Goal: Task Accomplishment & Management: Manage account settings

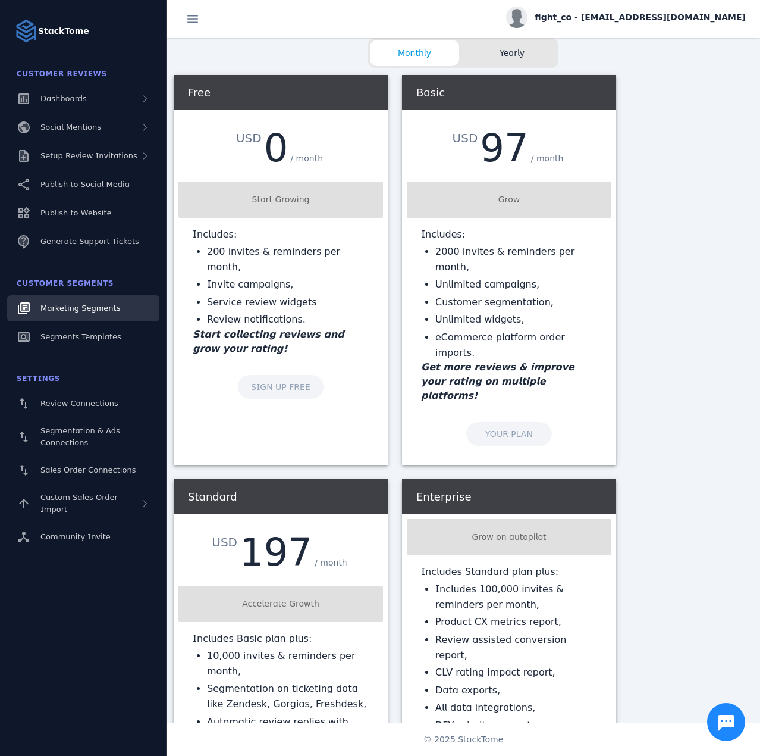
click at [87, 313] on div "Marketing Segments" at bounding box center [80, 308] width 80 height 12
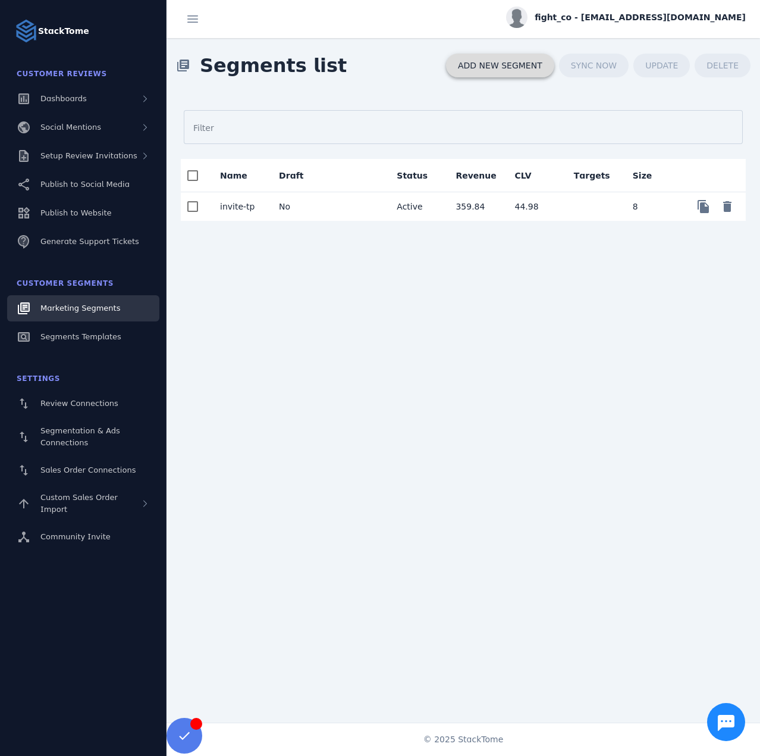
click at [516, 68] on span "ADD NEW SEGMENT" at bounding box center [500, 65] width 84 height 8
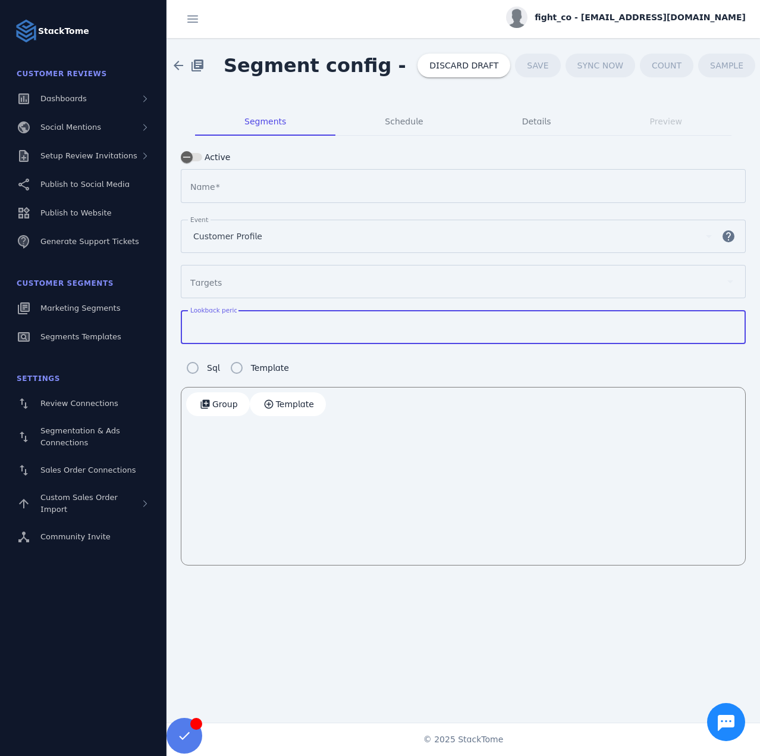
drag, startPoint x: 214, startPoint y: 324, endPoint x: 185, endPoint y: 323, distance: 29.2
click at [185, 323] on div "Lookback period ***" at bounding box center [463, 327] width 565 height 34
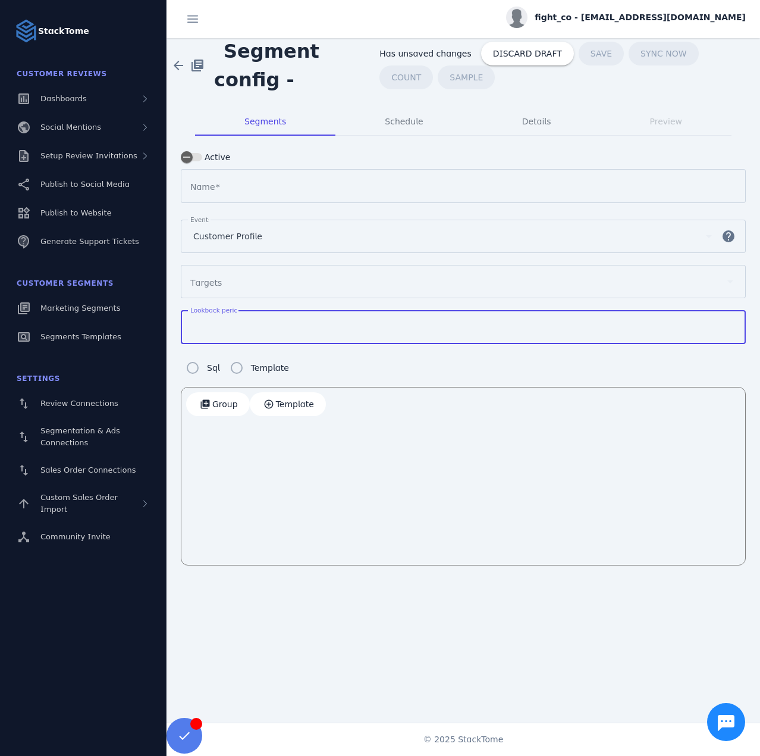
type input "**"
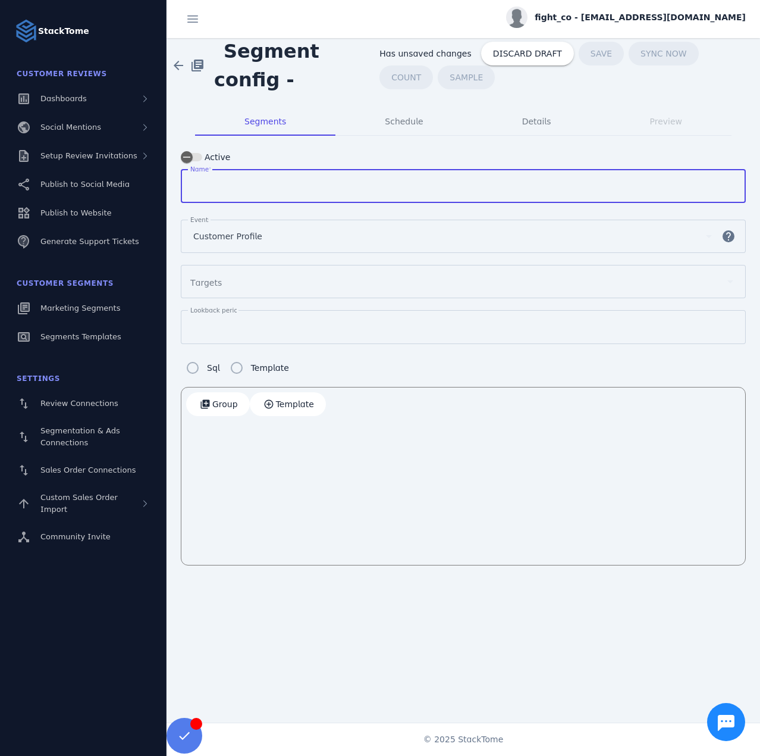
click at [224, 187] on input "Name" at bounding box center [463, 186] width 540 height 14
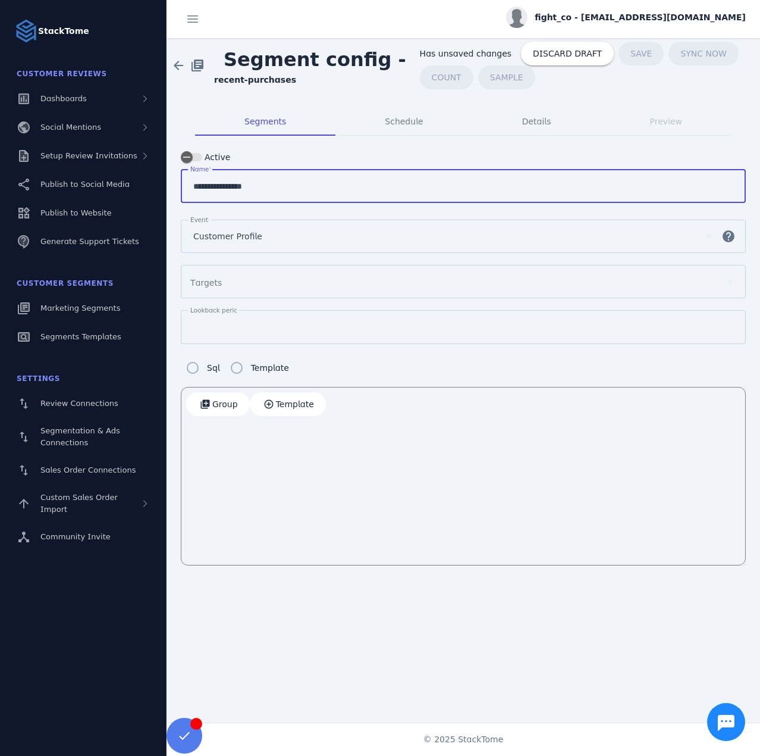
type input "**********"
click at [237, 233] on span "Customer Profile" at bounding box center [227, 236] width 69 height 14
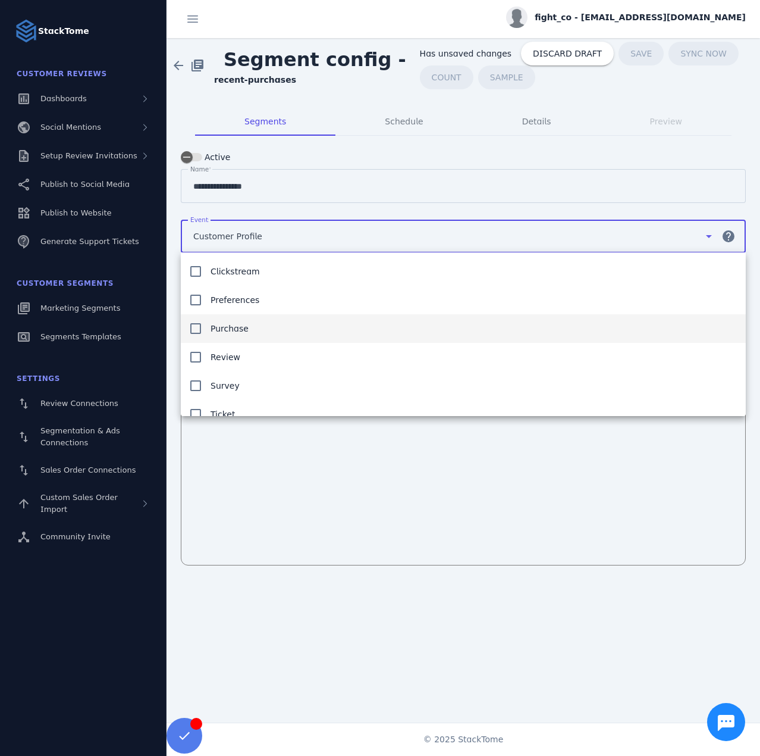
scroll to position [41, 0]
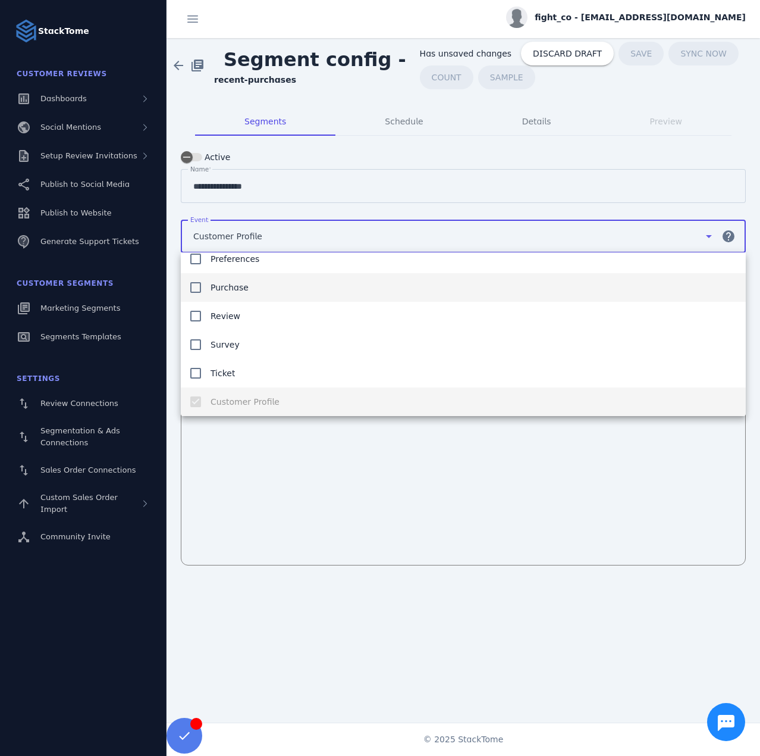
click at [244, 277] on mat-option "Purchase" at bounding box center [463, 287] width 565 height 29
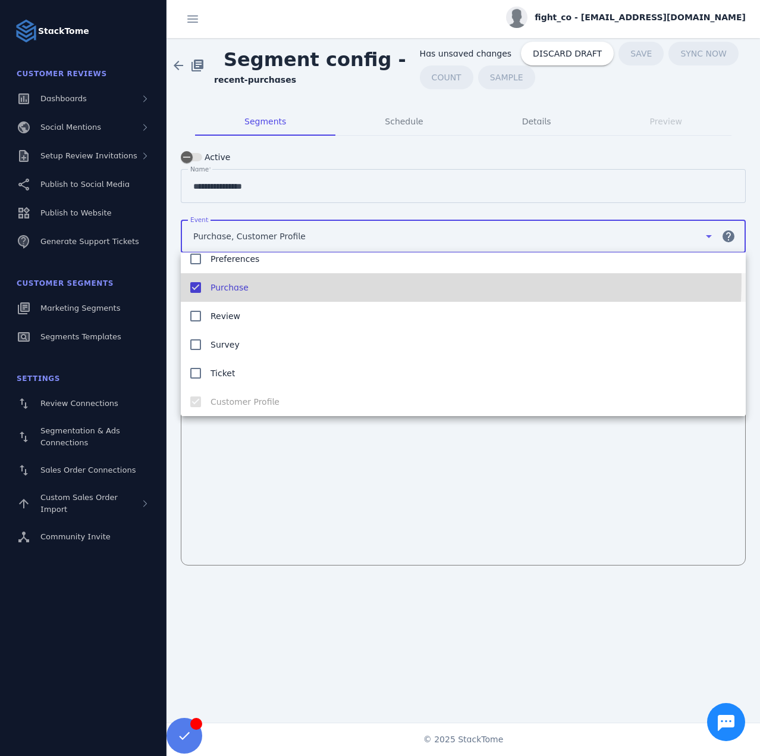
click at [290, 494] on div at bounding box center [380, 378] width 760 height 756
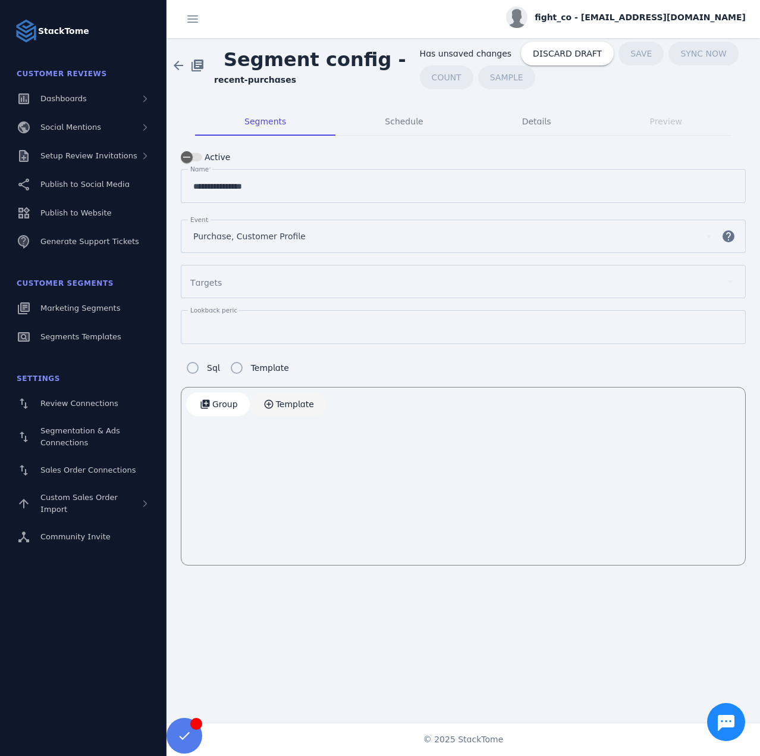
click at [277, 402] on span "Template" at bounding box center [295, 404] width 38 height 8
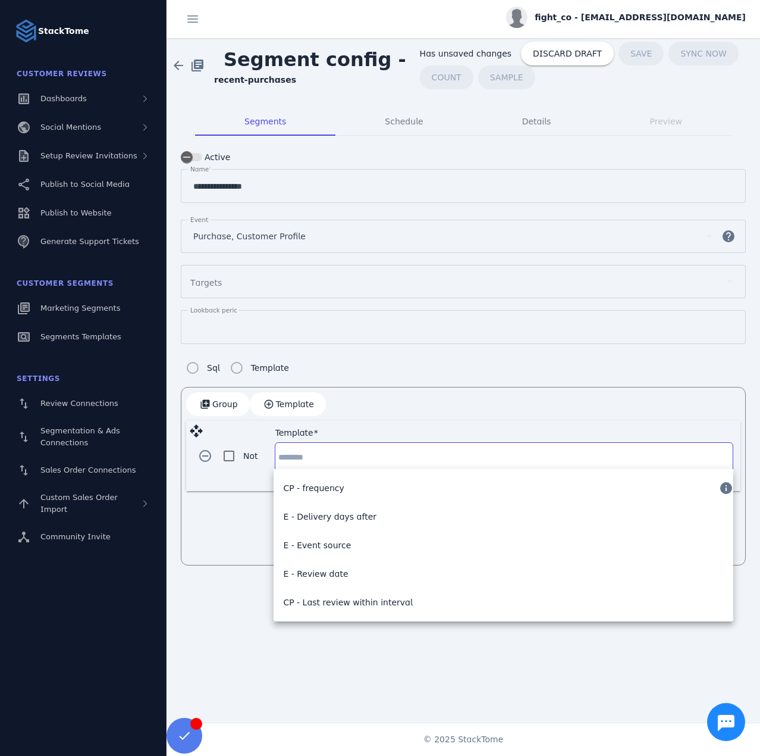
click at [302, 461] on input "Template" at bounding box center [504, 457] width 452 height 14
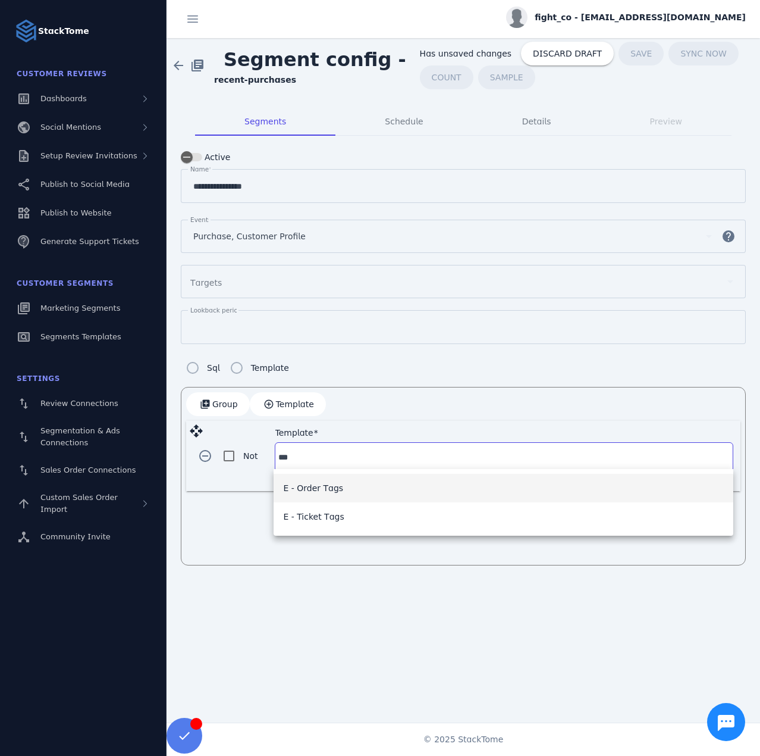
click at [346, 493] on mat-option "E - Order Tags" at bounding box center [504, 488] width 460 height 29
type input "**********"
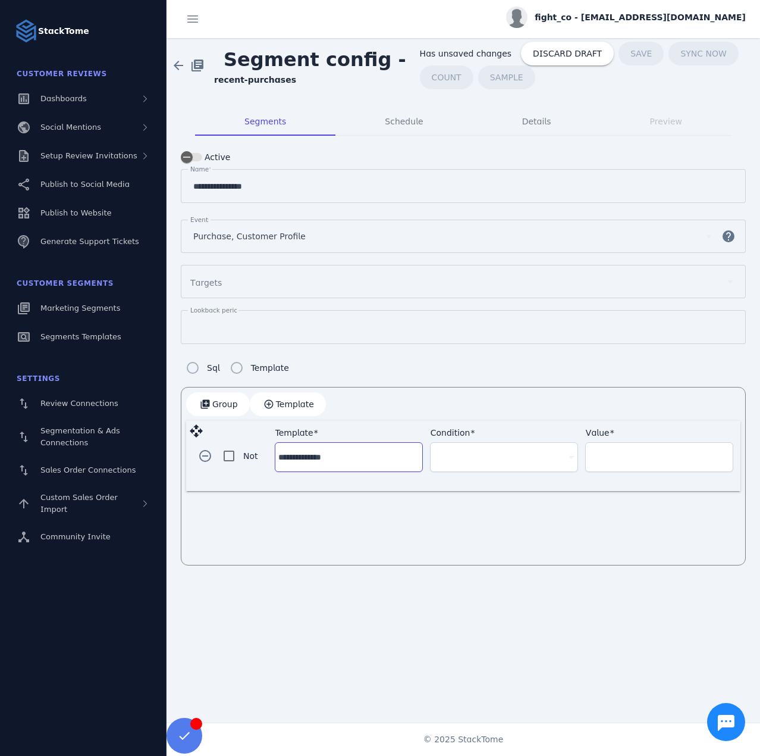
click at [461, 454] on div at bounding box center [499, 457] width 130 height 14
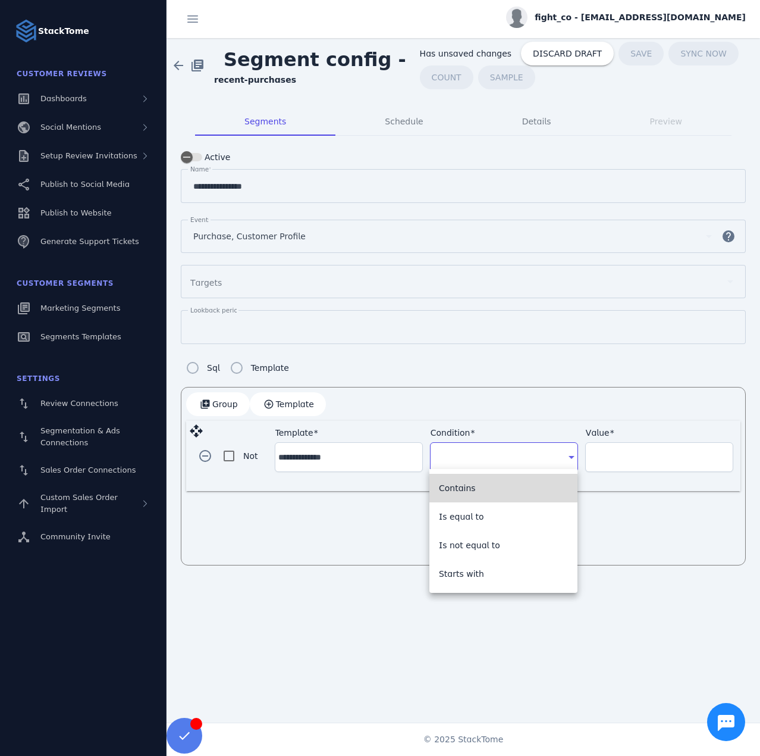
drag, startPoint x: 477, startPoint y: 487, endPoint x: 607, endPoint y: 457, distance: 133.8
click at [477, 487] on mat-option "Contains" at bounding box center [504, 488] width 149 height 29
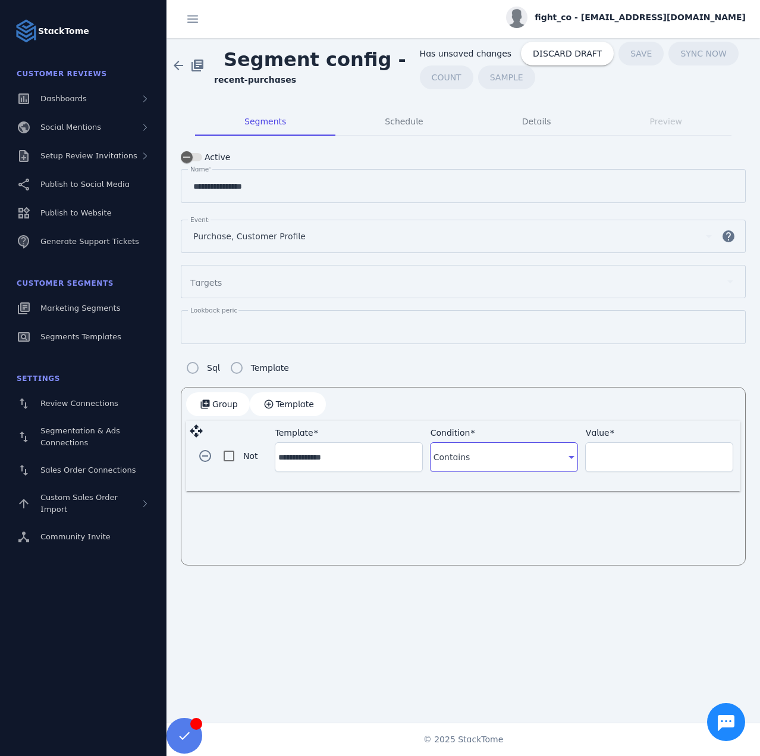
click at [622, 456] on input "Value" at bounding box center [659, 457] width 141 height 14
click at [645, 464] on div "Value" at bounding box center [659, 457] width 141 height 29
paste input "*******"
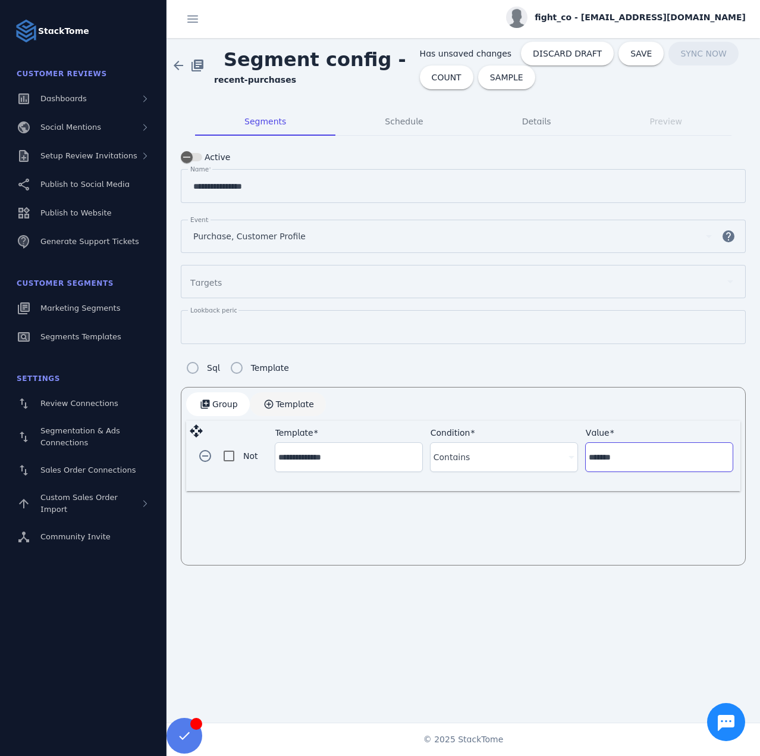
type input "*******"
click at [276, 401] on span "Template" at bounding box center [295, 404] width 38 height 8
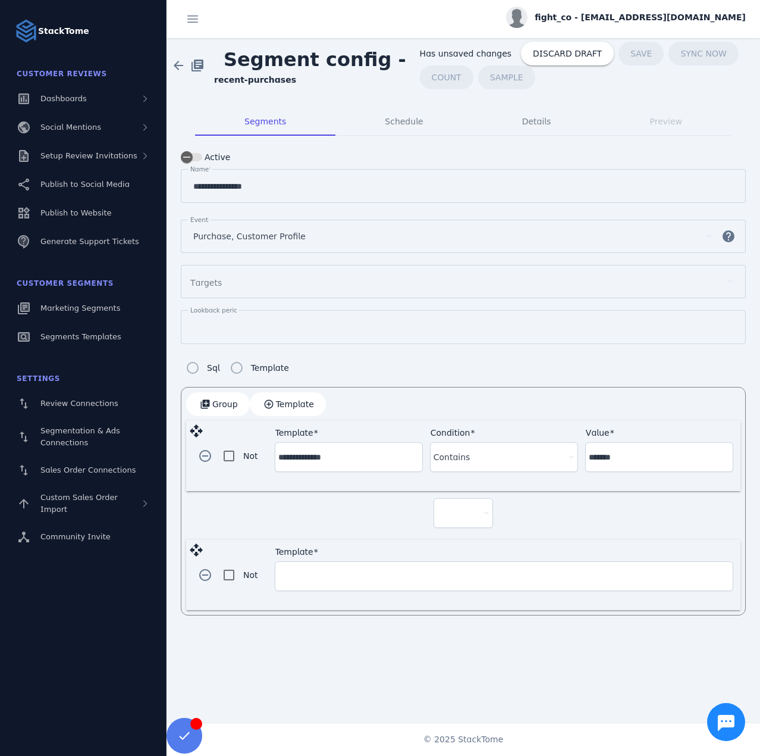
click at [456, 508] on div at bounding box center [458, 513] width 42 height 14
click at [467, 542] on mat-option "and" at bounding box center [464, 543] width 60 height 29
click at [416, 570] on input "Template" at bounding box center [504, 576] width 452 height 14
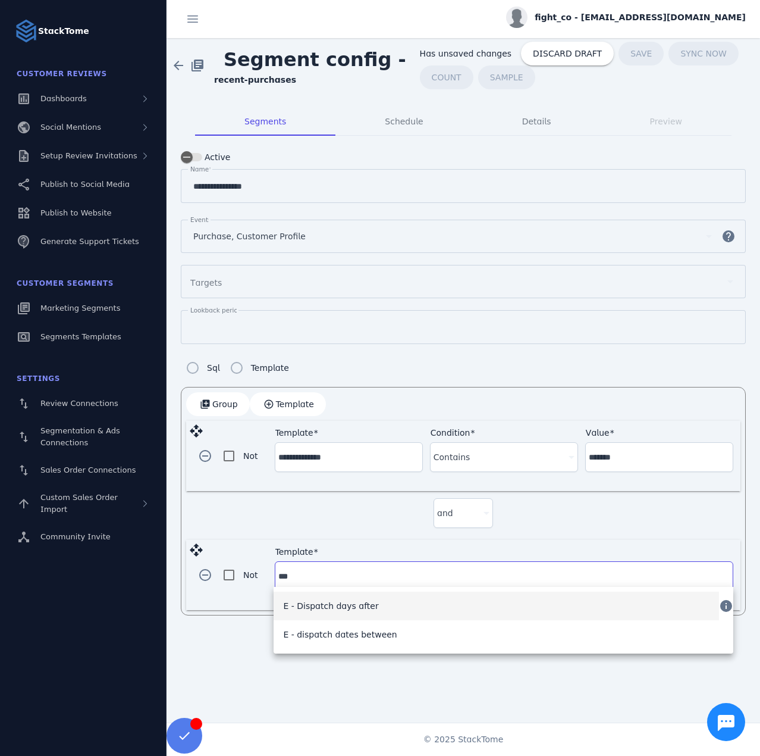
click at [386, 609] on mat-option "E - Dispatch days after" at bounding box center [497, 605] width 446 height 29
type input "**********"
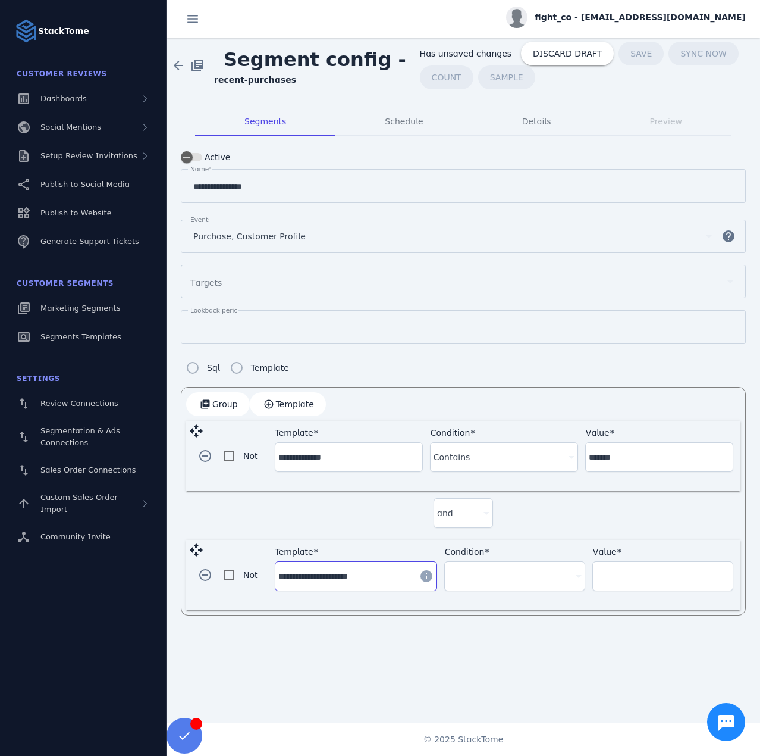
click at [499, 576] on div at bounding box center [509, 576] width 123 height 14
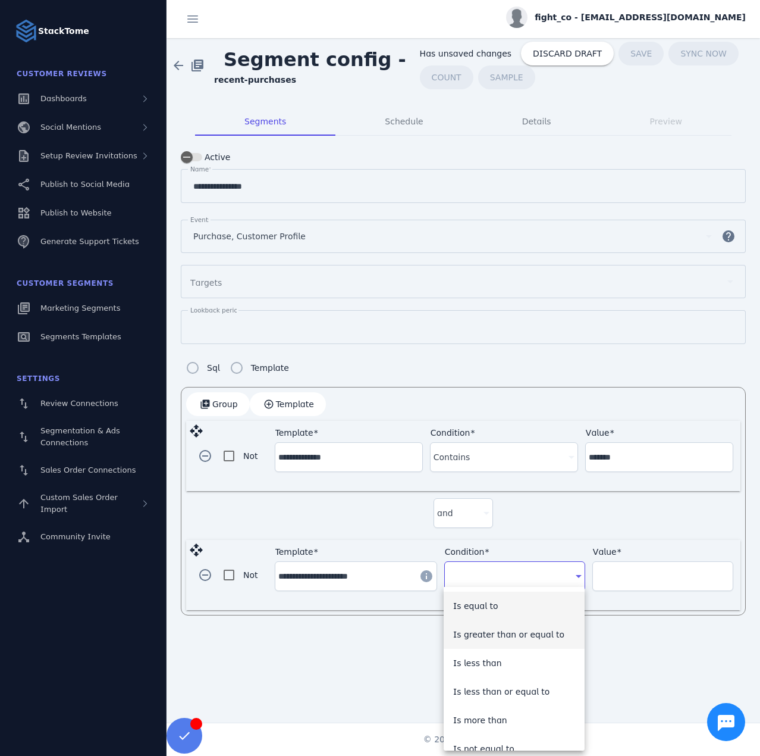
click at [520, 637] on span "Is greater than or equal to" at bounding box center [508, 634] width 111 height 14
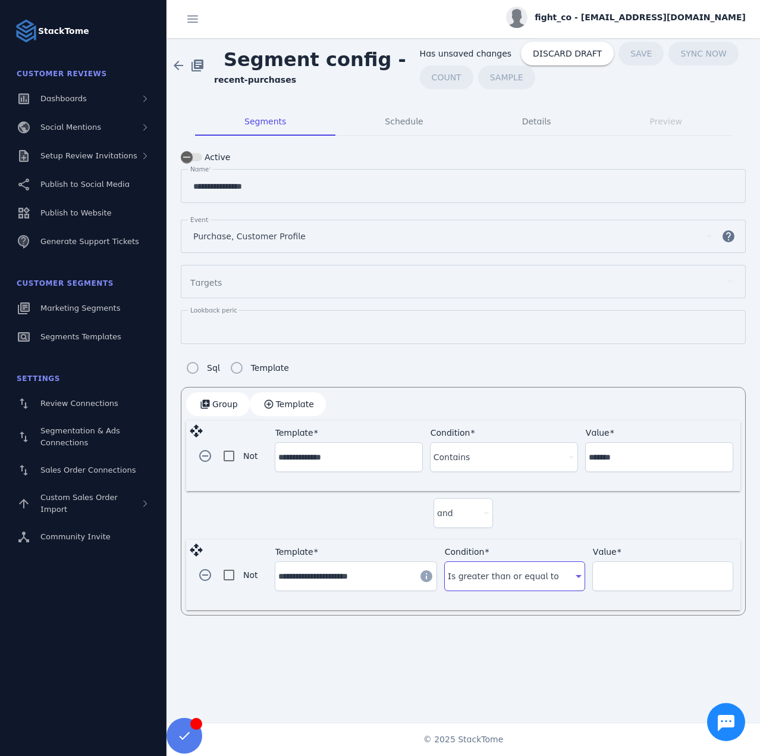
click at [643, 583] on div "Value" at bounding box center [663, 576] width 134 height 29
type input "*"
click at [438, 82] on span "COUNT" at bounding box center [451, 77] width 30 height 8
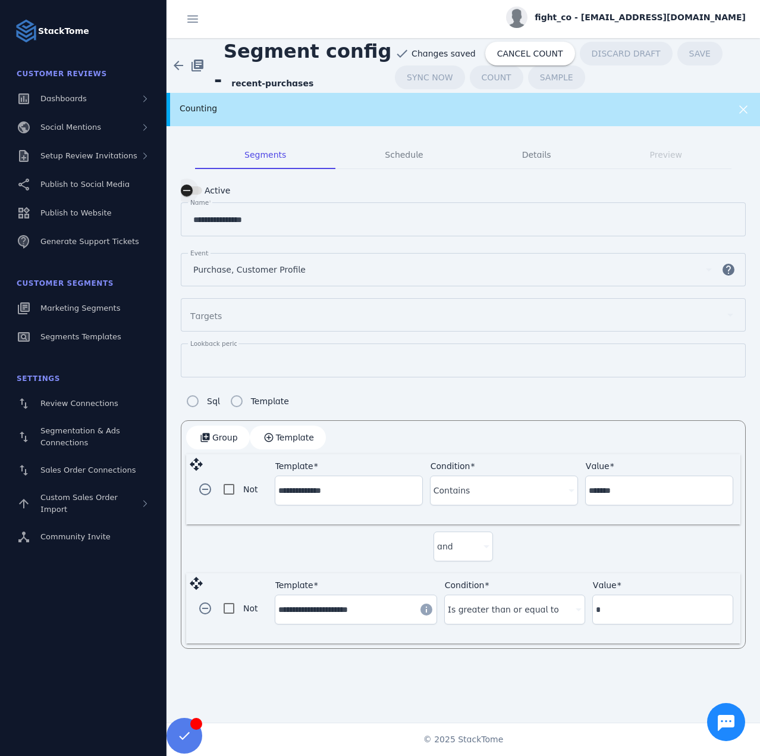
click at [195, 158] on mat-tab-header "Segments Schedule Details Preview" at bounding box center [463, 154] width 565 height 29
click at [195, 190] on div "button" at bounding box center [187, 191] width 24 height 24
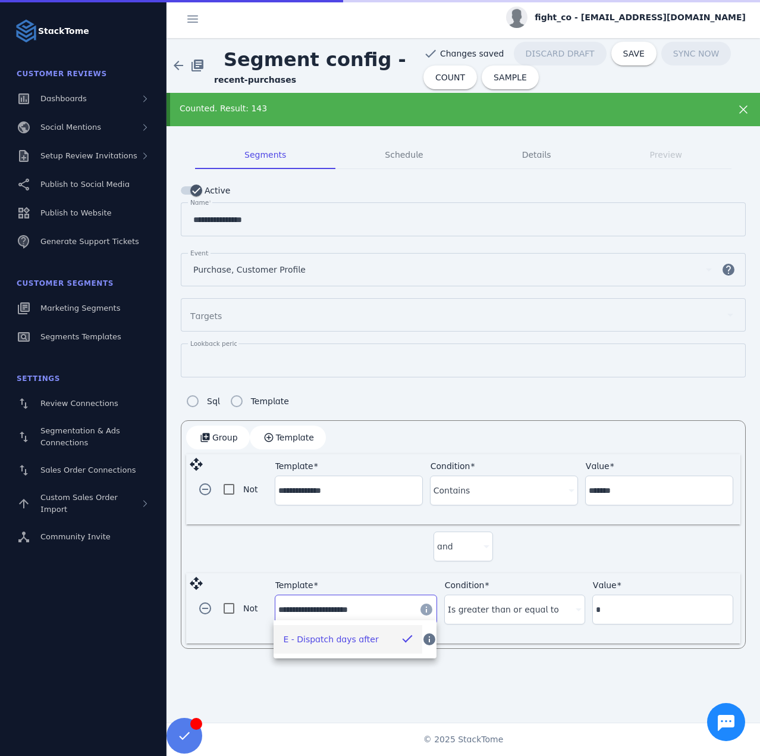
click at [356, 602] on input "**********" at bounding box center [345, 609] width 134 height 14
click at [228, 609] on div "remove_circle_outline Not Template ******* Condition Is greater than or equal t…" at bounding box center [463, 608] width 555 height 70
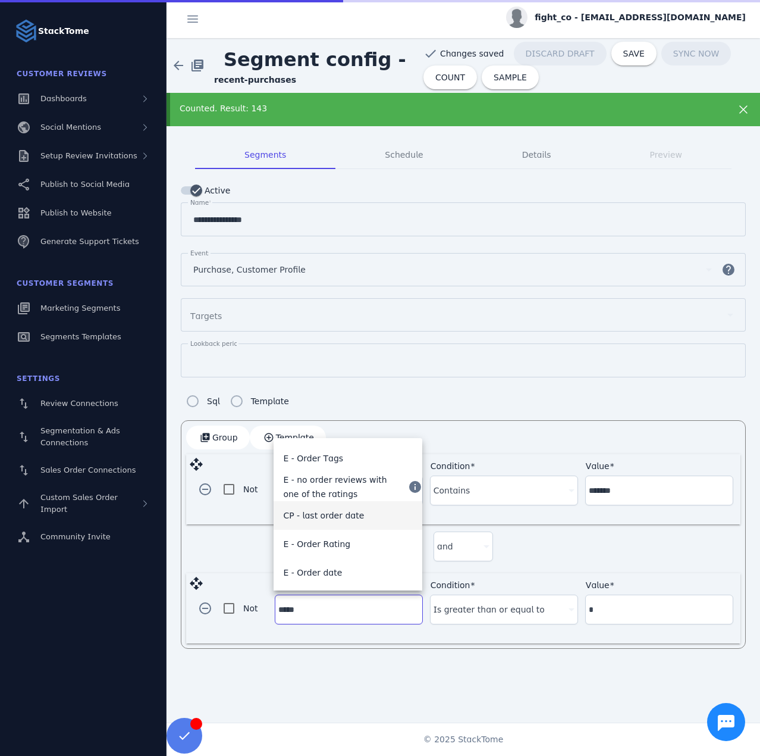
scroll to position [29, 0]
click at [328, 575] on span "E - Order date" at bounding box center [312, 571] width 59 height 14
type input "**********"
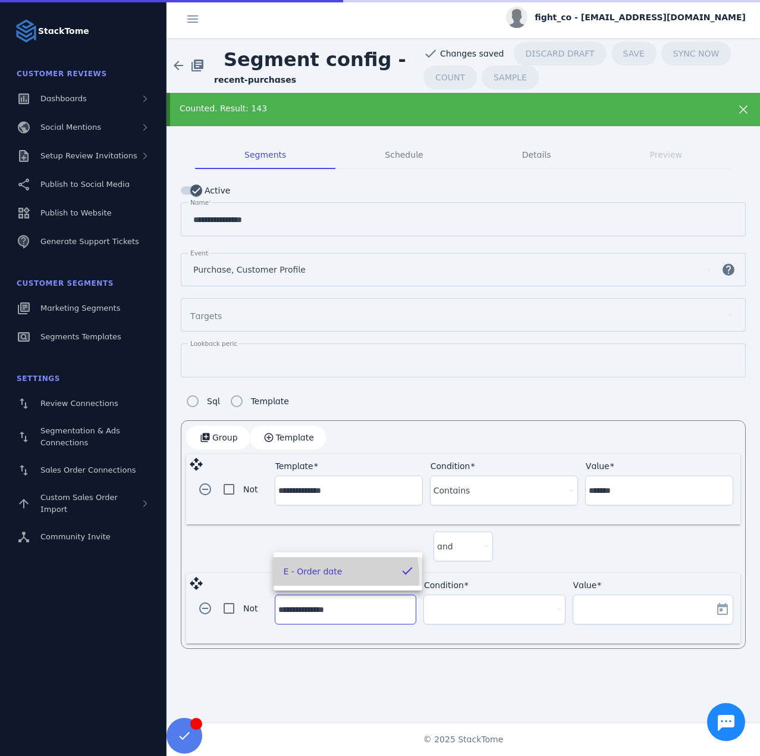
scroll to position [0, 0]
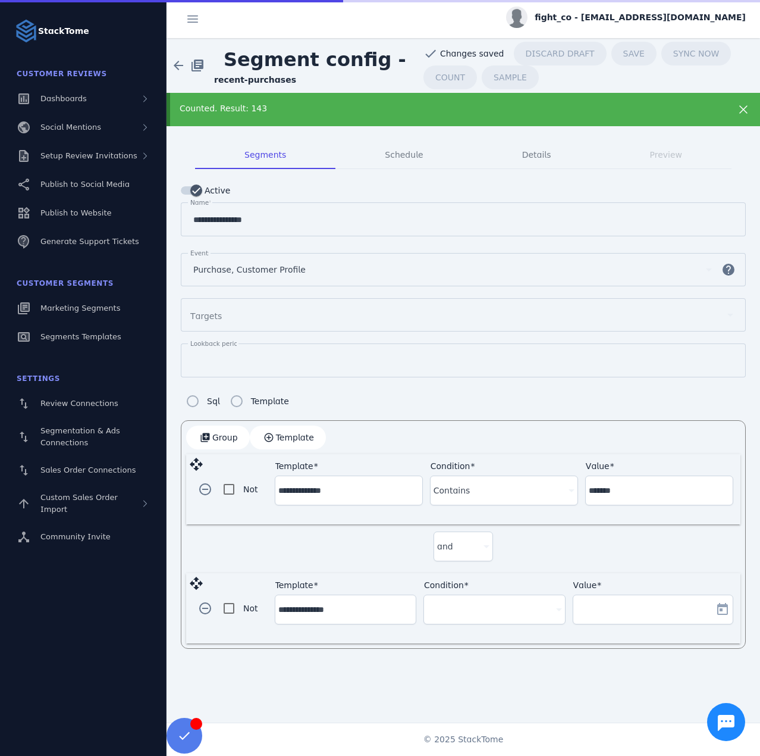
click at [443, 602] on div at bounding box center [489, 609] width 124 height 14
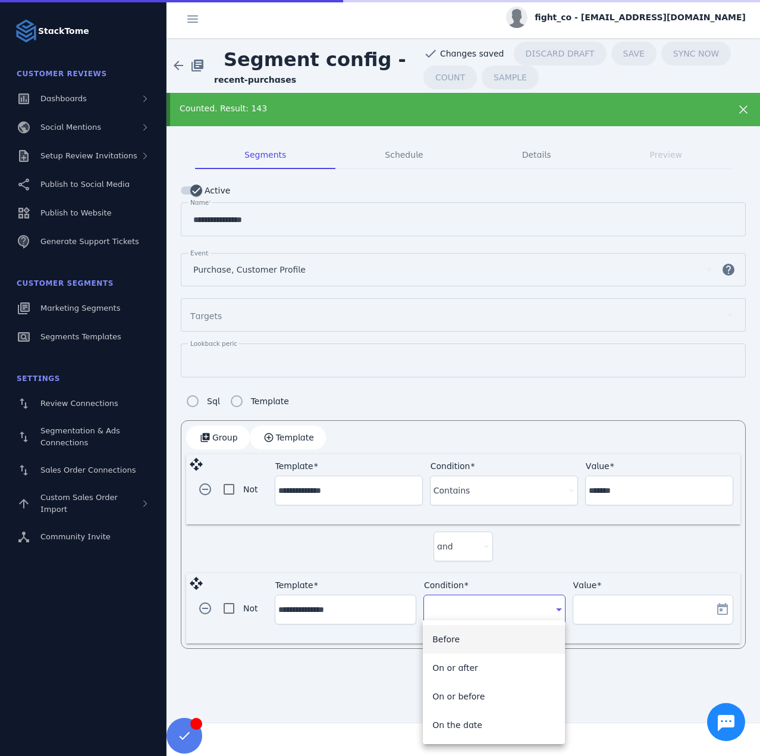
click at [545, 549] on div at bounding box center [380, 378] width 760 height 756
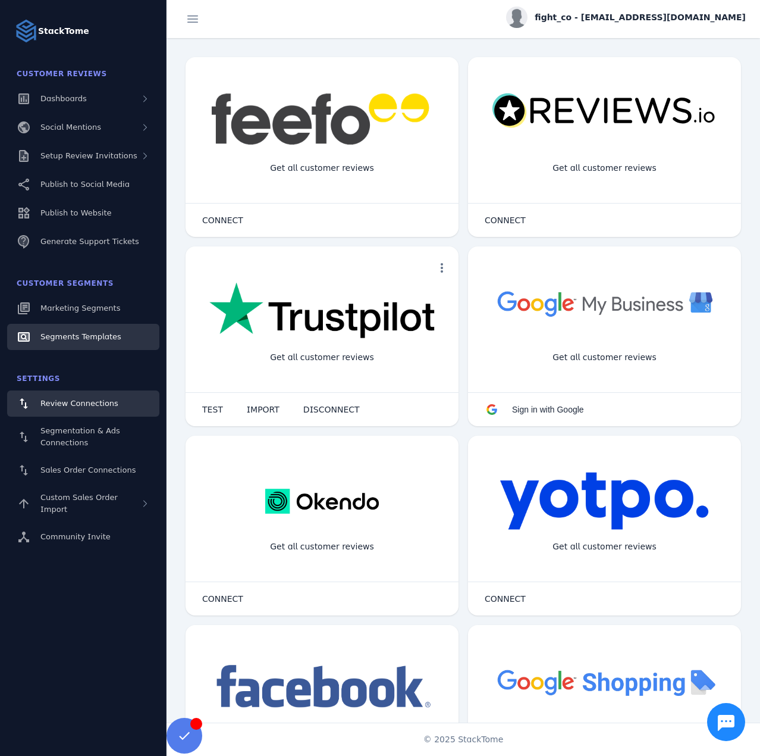
click at [92, 333] on span "Segments Templates" at bounding box center [80, 336] width 81 height 9
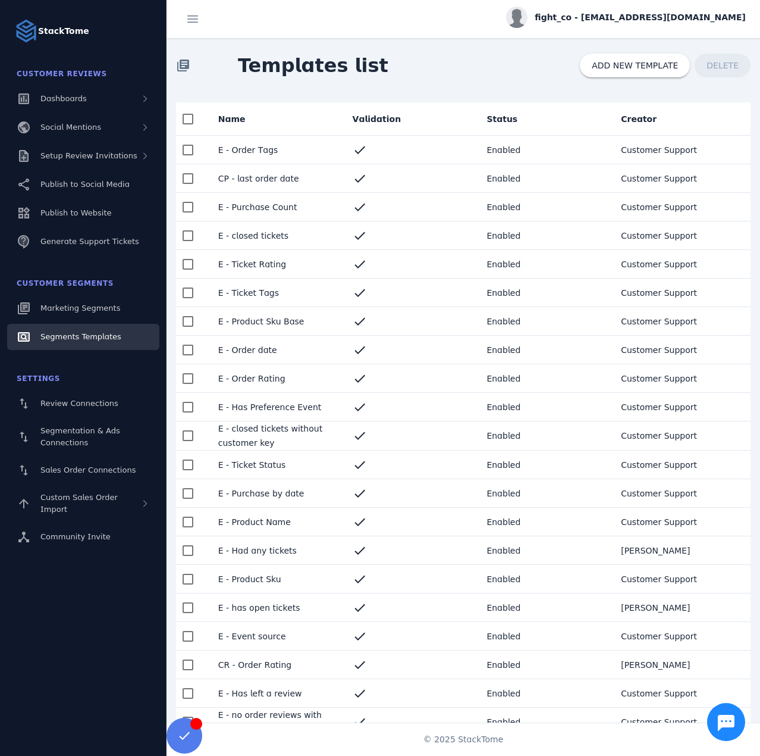
click at [268, 351] on mat-cell "E - Order date" at bounding box center [276, 350] width 134 height 29
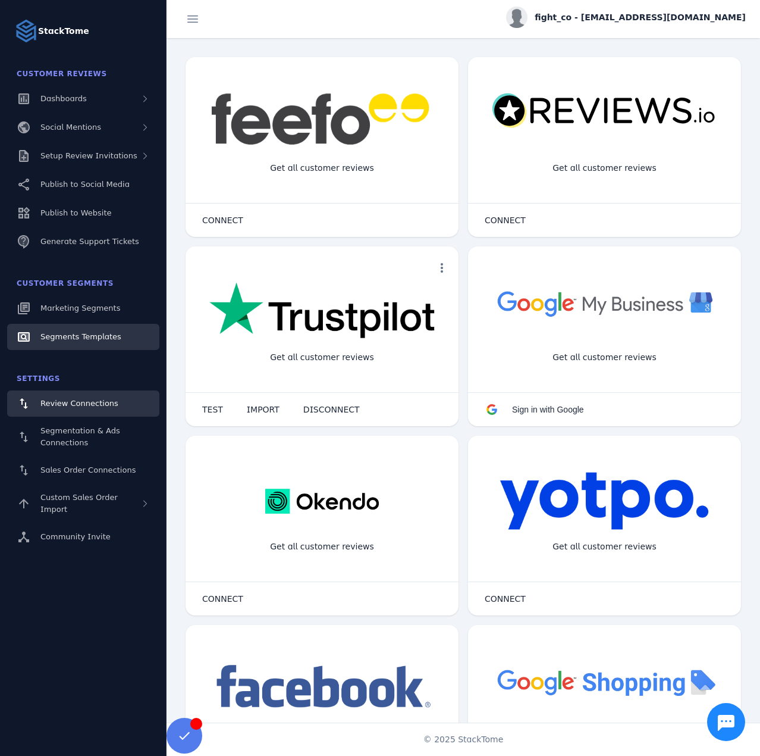
click at [67, 339] on span "Segments Templates" at bounding box center [80, 336] width 81 height 9
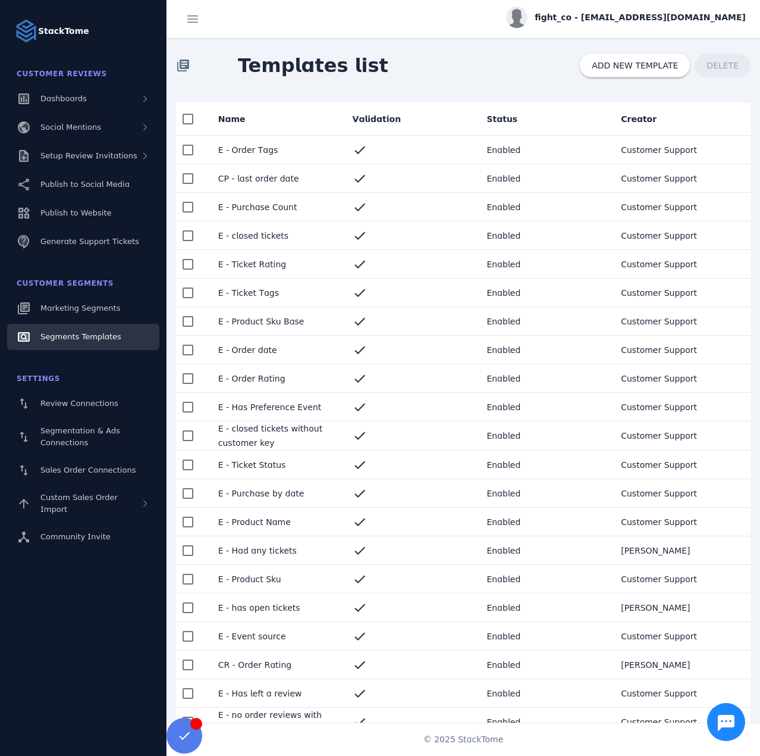
click at [265, 345] on mat-cell "E - Order date" at bounding box center [276, 350] width 134 height 29
click at [273, 355] on mat-cell "E - Order date" at bounding box center [276, 350] width 134 height 29
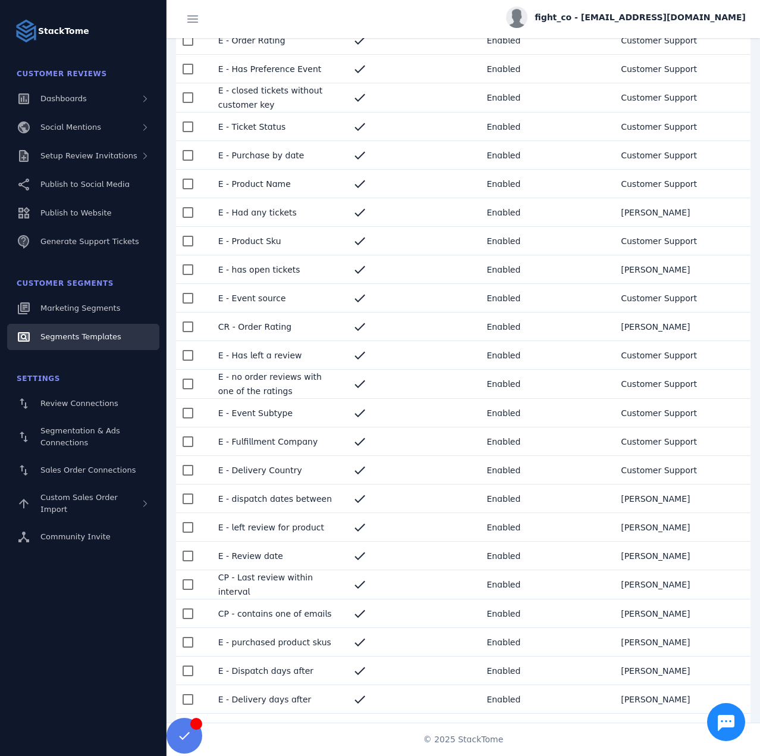
scroll to position [357, 0]
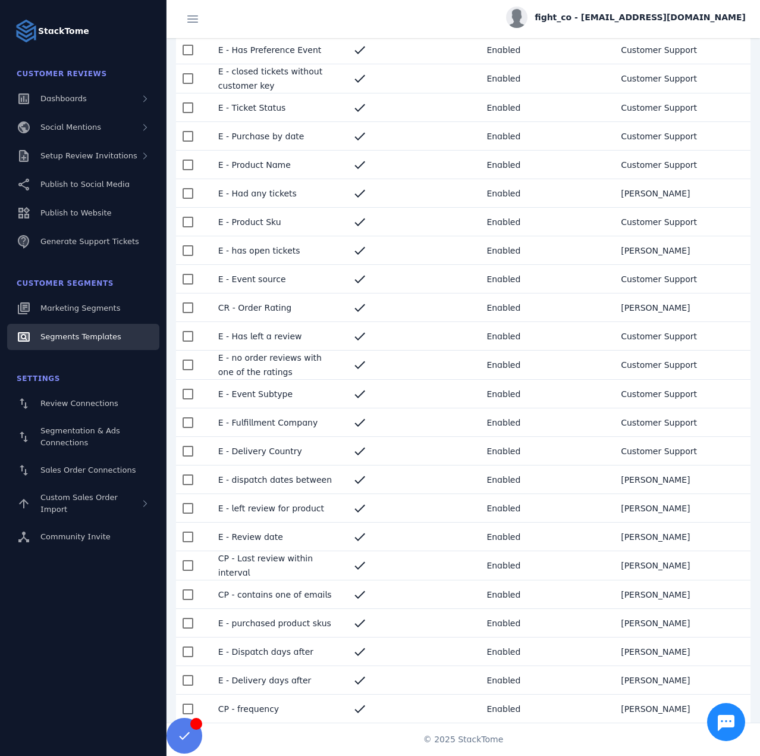
click at [279, 655] on mat-cell "E - Dispatch days after" at bounding box center [276, 651] width 134 height 29
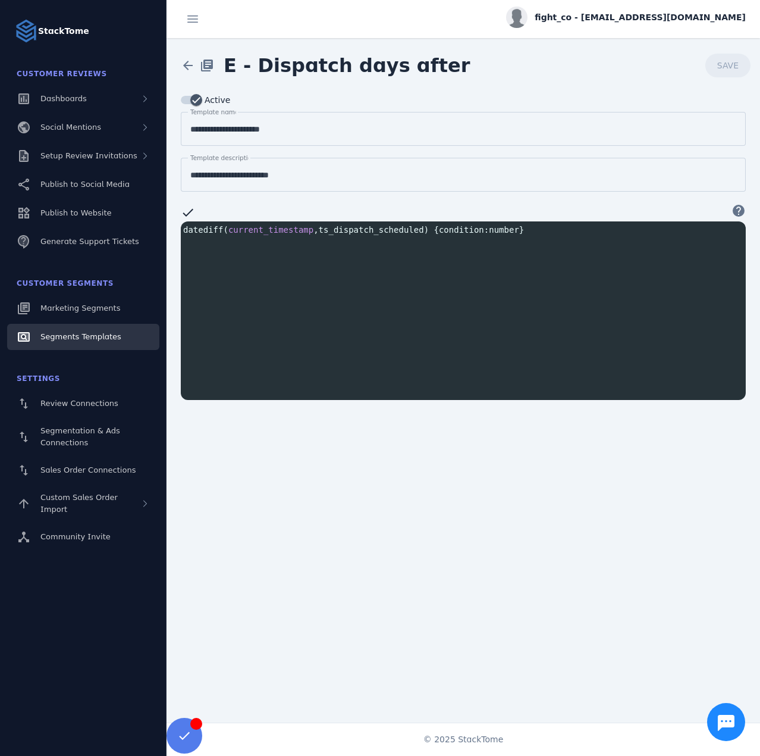
click at [309, 224] on pre "datediff ( current_timestamp , ts_dispatch_scheduled ) { condition : number }" at bounding box center [466, 230] width 570 height 12
type textarea "**********"
click at [309, 224] on pre "datediff ( current_timestamp , ts_dispatch_scheduled ) { condition : number }" at bounding box center [466, 230] width 570 height 12
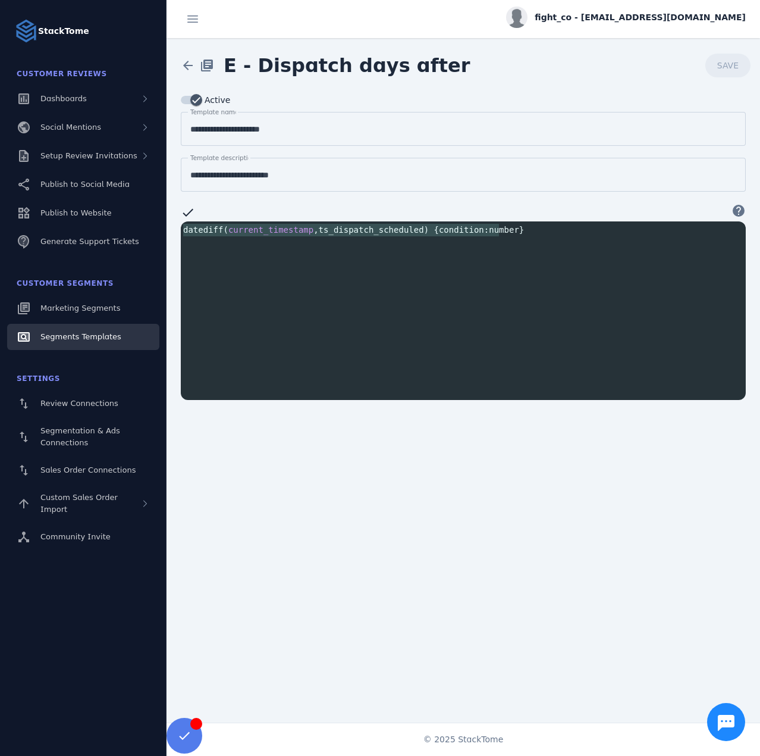
click at [102, 334] on span "Segments Templates" at bounding box center [80, 336] width 81 height 9
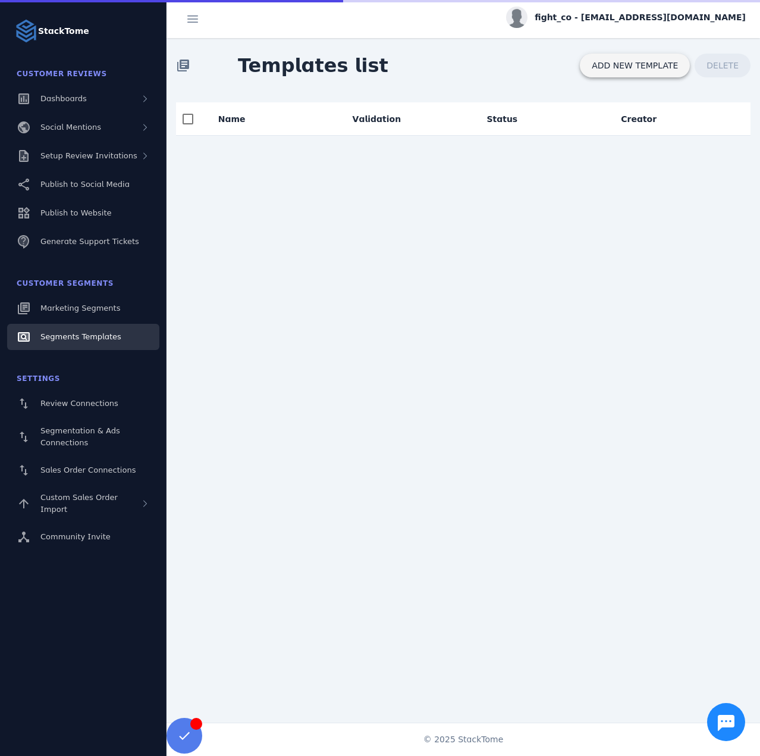
click at [644, 73] on span at bounding box center [635, 65] width 110 height 29
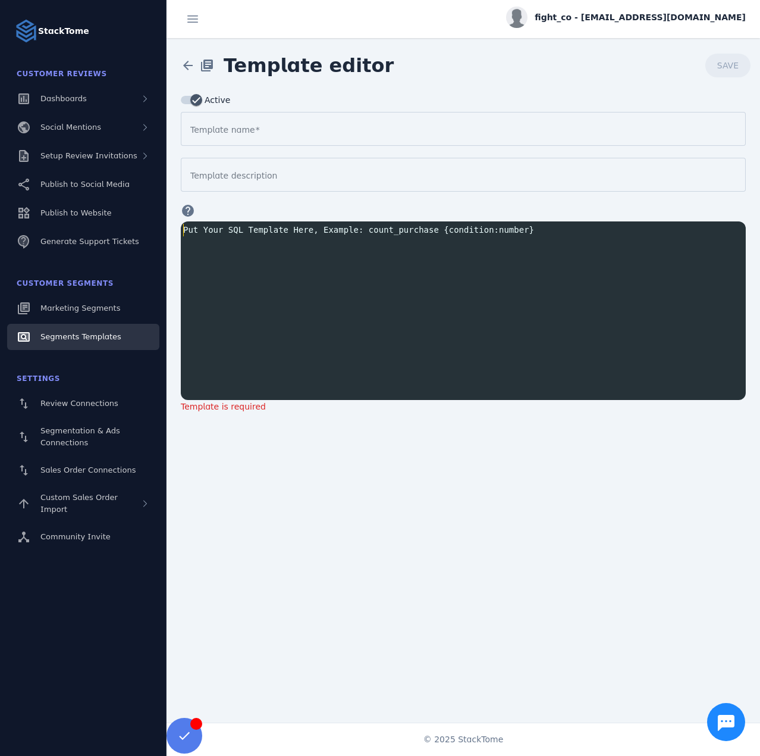
scroll to position [1, 0]
click at [259, 233] on pre "​" at bounding box center [466, 230] width 570 height 12
click at [237, 141] on div "Template name" at bounding box center [463, 129] width 546 height 34
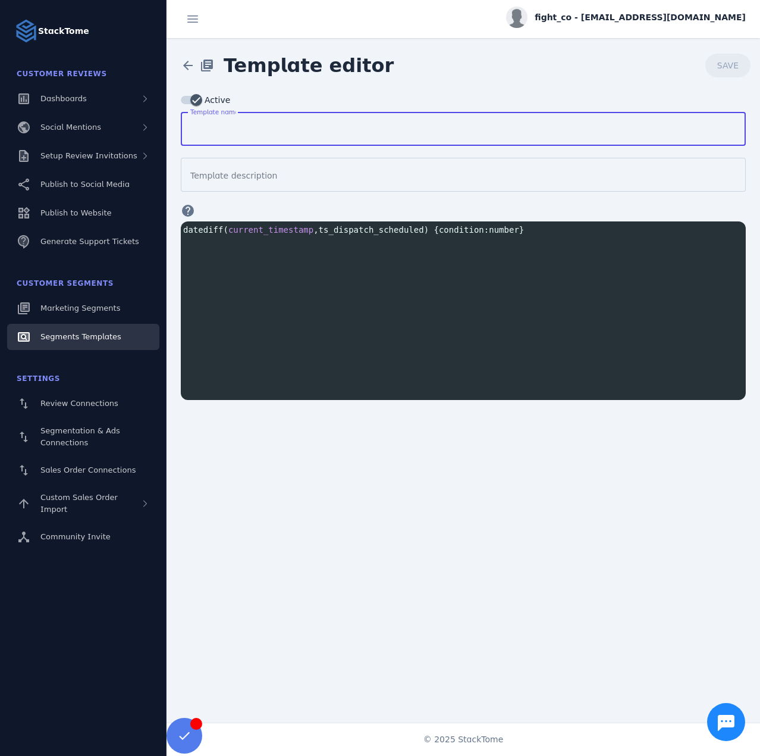
click at [231, 133] on input "Template name" at bounding box center [463, 129] width 546 height 14
type input "**********"
click at [236, 230] on span "current_timestamp" at bounding box center [270, 230] width 85 height 10
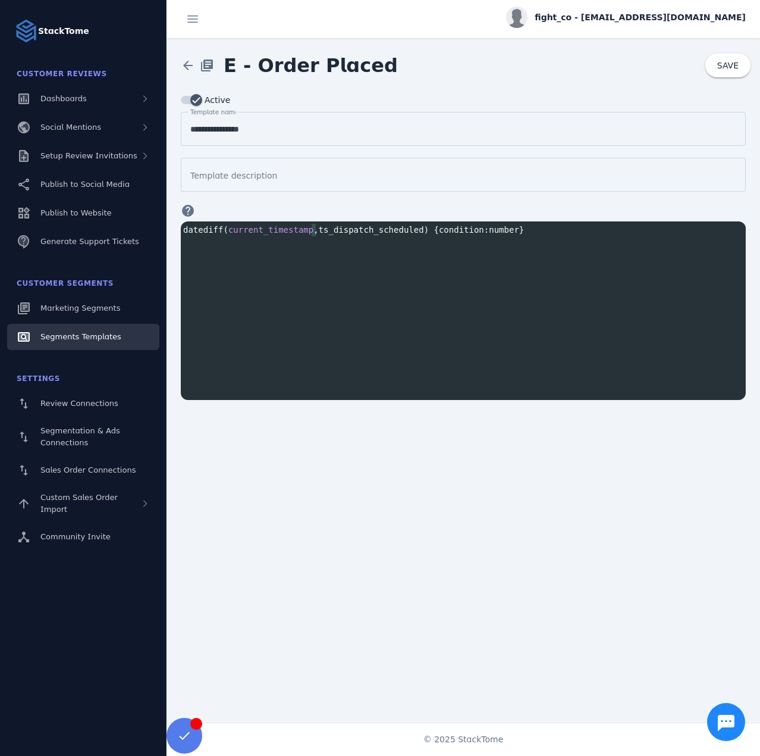
type textarea "**"
drag, startPoint x: 312, startPoint y: 228, endPoint x: 321, endPoint y: 228, distance: 9.5
click at [321, 228] on span "datediff ( current_timestamp , ts_dispatch_scheduled ) { condition : number }" at bounding box center [353, 230] width 341 height 10
drag, startPoint x: 327, startPoint y: 228, endPoint x: 407, endPoint y: 229, distance: 79.7
click at [407, 229] on span "datediff ( current_timestamp , ts_dispatch_scheduled ) { condition : number }" at bounding box center [353, 230] width 341 height 10
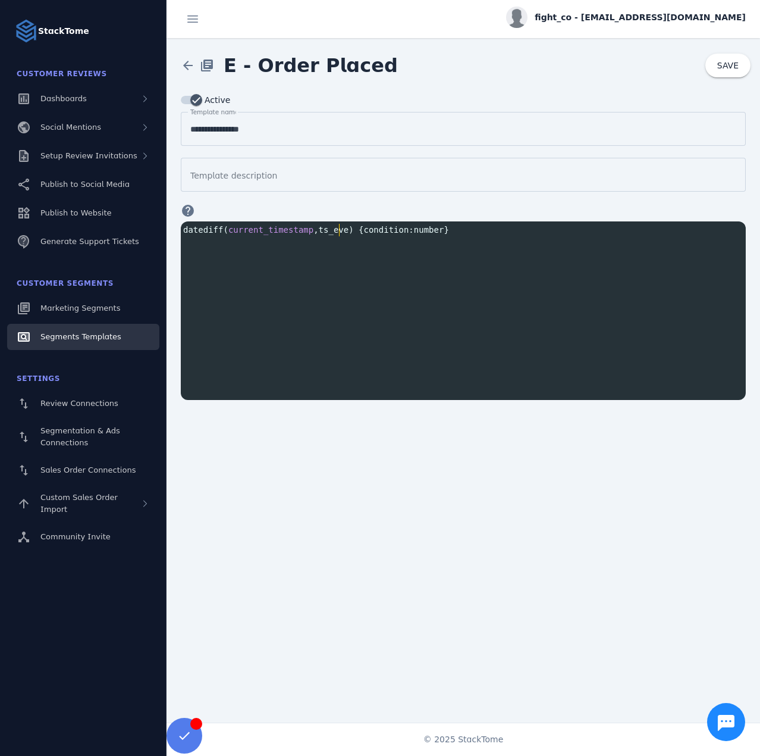
scroll to position [0, 22]
type textarea "*****"
click at [715, 61] on span at bounding box center [728, 65] width 45 height 29
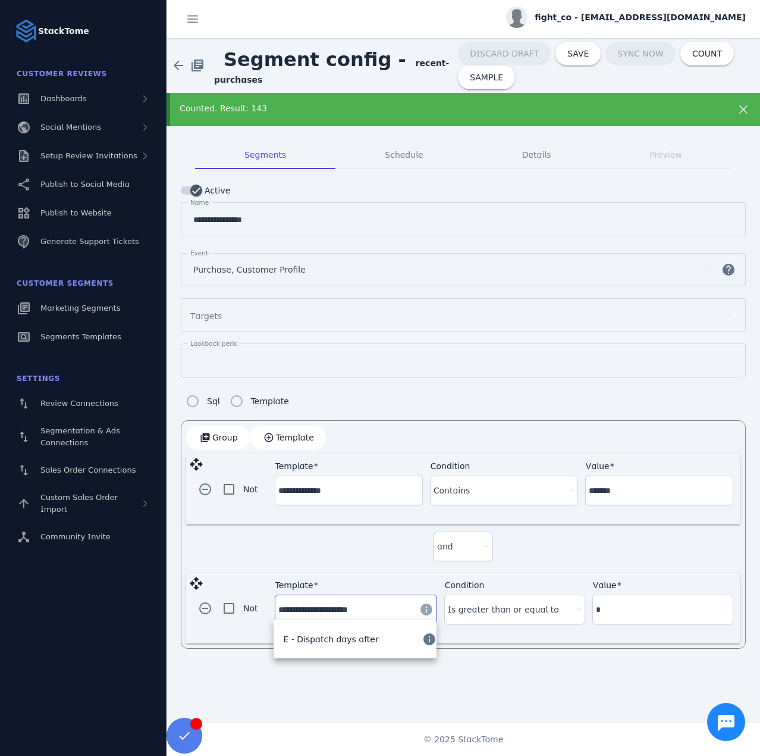
click at [308, 606] on input "**********" at bounding box center [345, 609] width 134 height 14
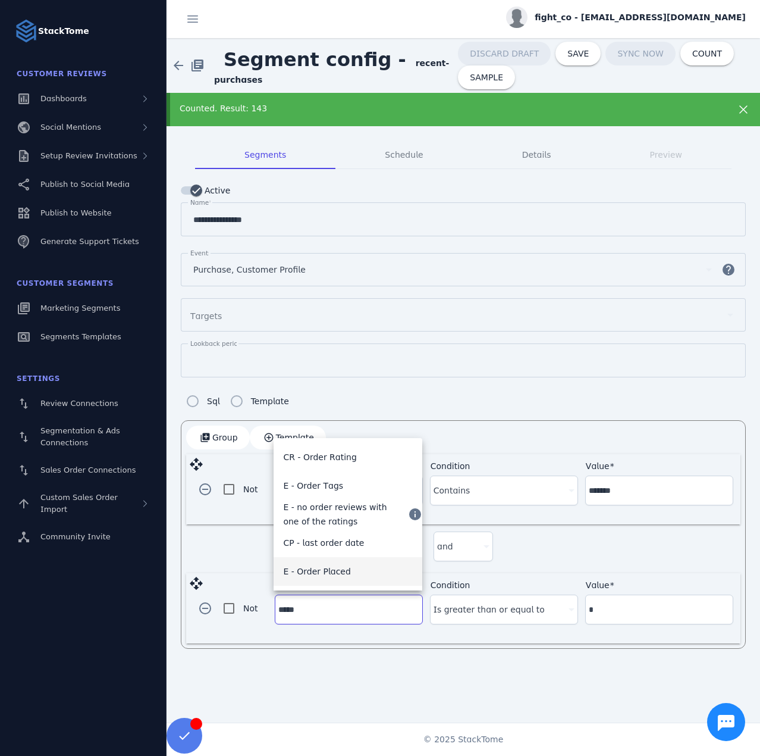
click at [312, 574] on span "E - Order Placed" at bounding box center [316, 571] width 67 height 14
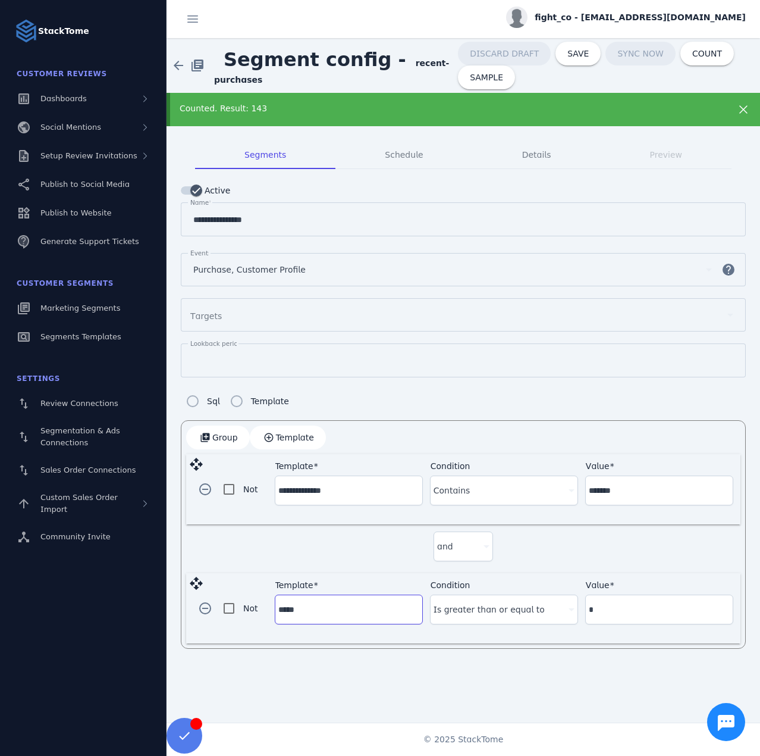
type input "**********"
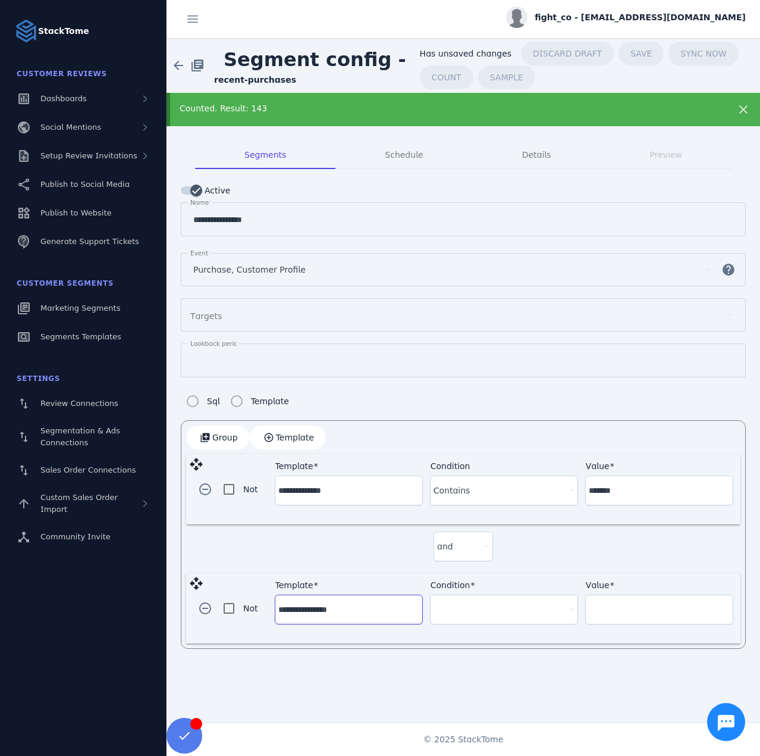
click at [508, 624] on div at bounding box center [504, 630] width 148 height 12
click at [502, 613] on div "Condition" at bounding box center [504, 609] width 141 height 29
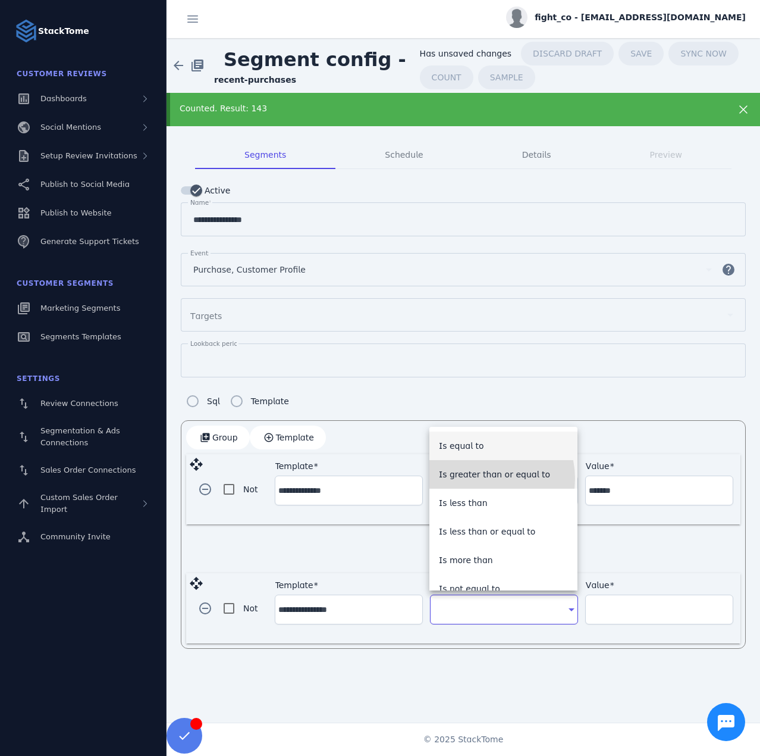
click at [484, 478] on span "Is greater than or equal to" at bounding box center [494, 474] width 111 height 14
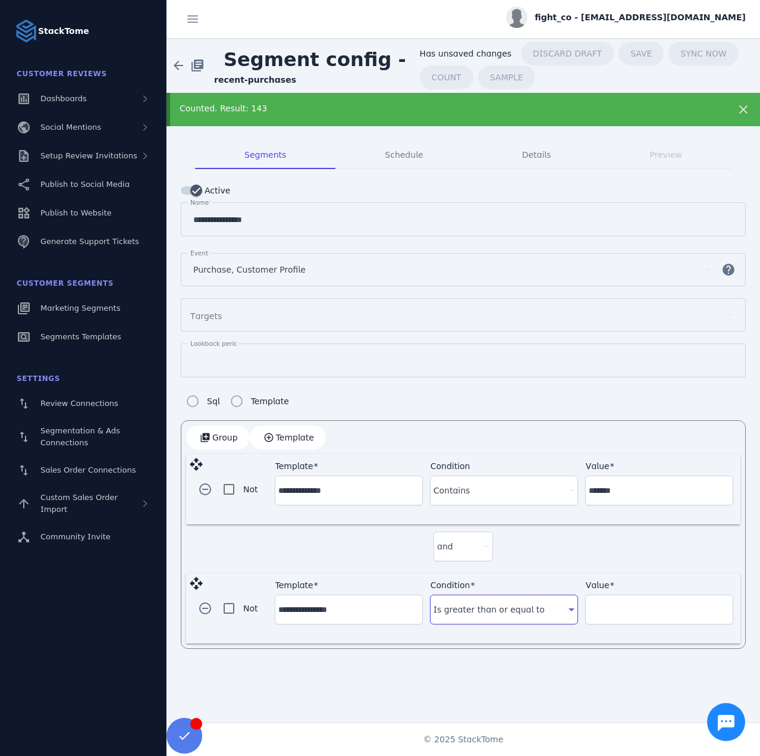
click at [638, 602] on input "Value" at bounding box center [659, 609] width 141 height 14
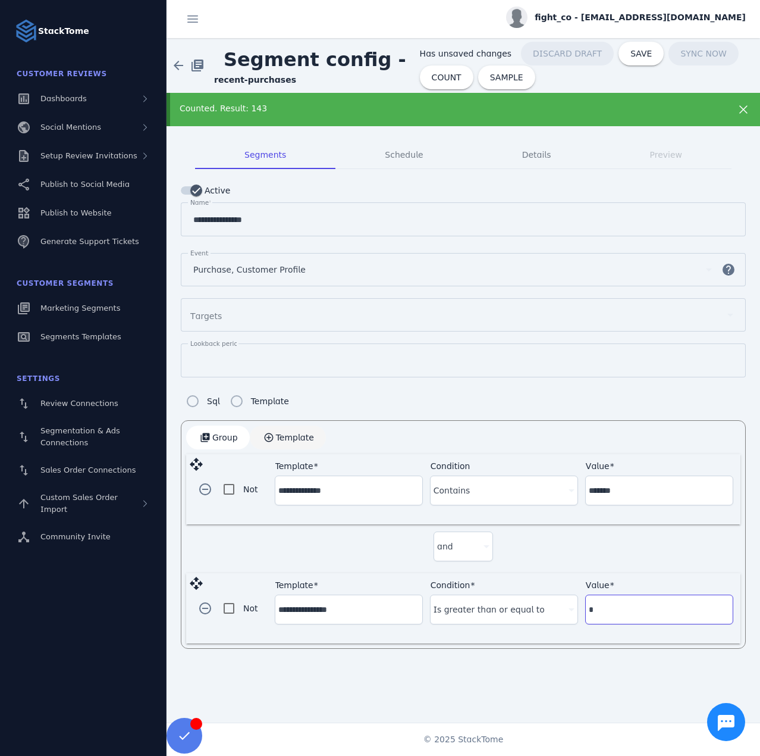
type input "*"
click at [293, 427] on span "button" at bounding box center [288, 437] width 76 height 29
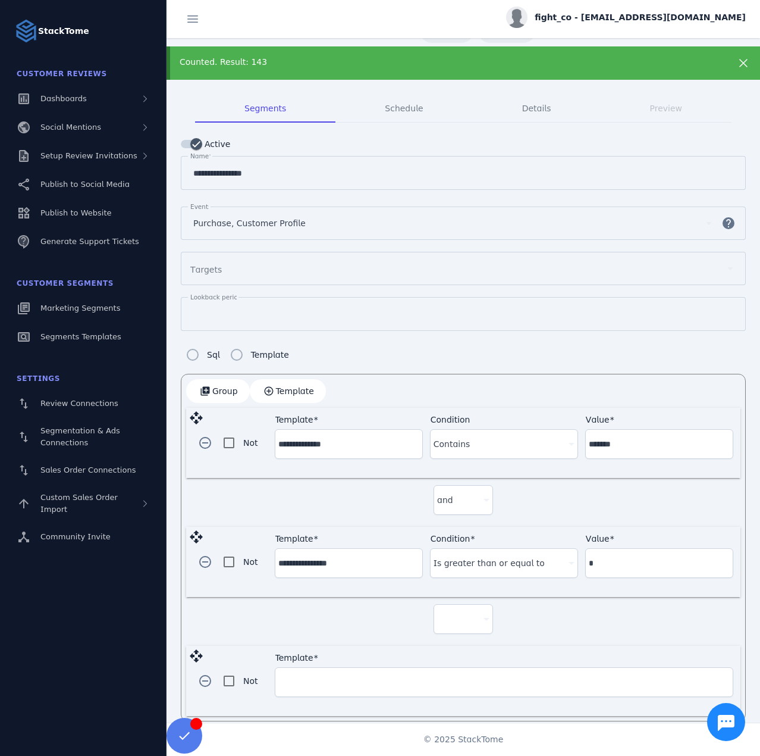
scroll to position [54, 0]
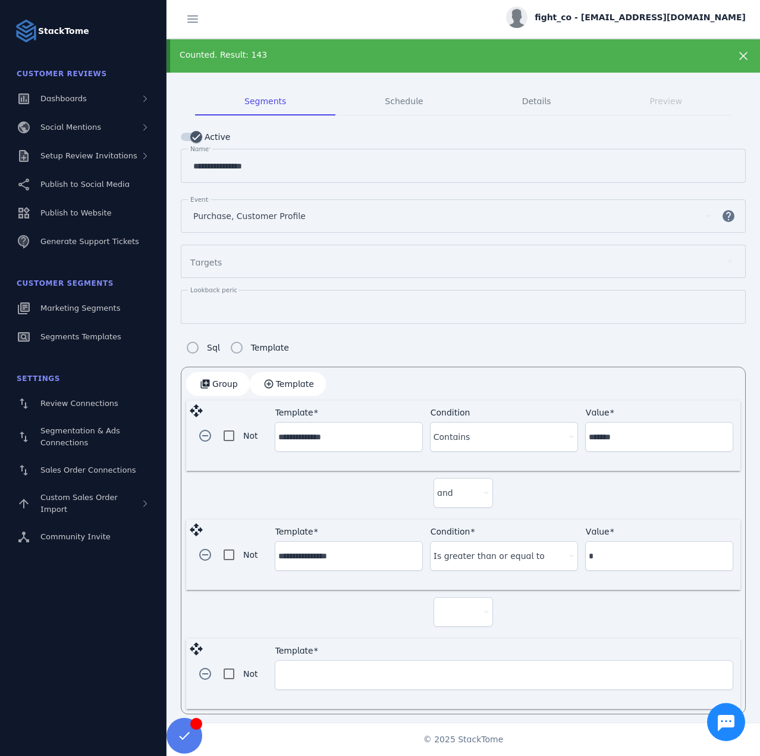
click at [462, 605] on div at bounding box center [458, 612] width 42 height 14
click at [347, 634] on div at bounding box center [380, 378] width 760 height 756
click at [205, 668] on span "button" at bounding box center [205, 673] width 29 height 29
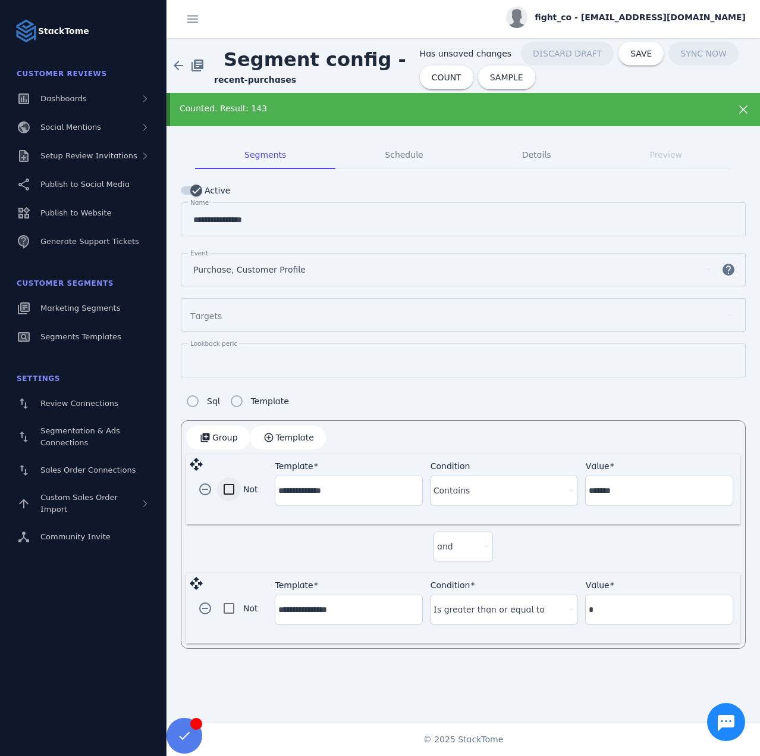
scroll to position [0, 0]
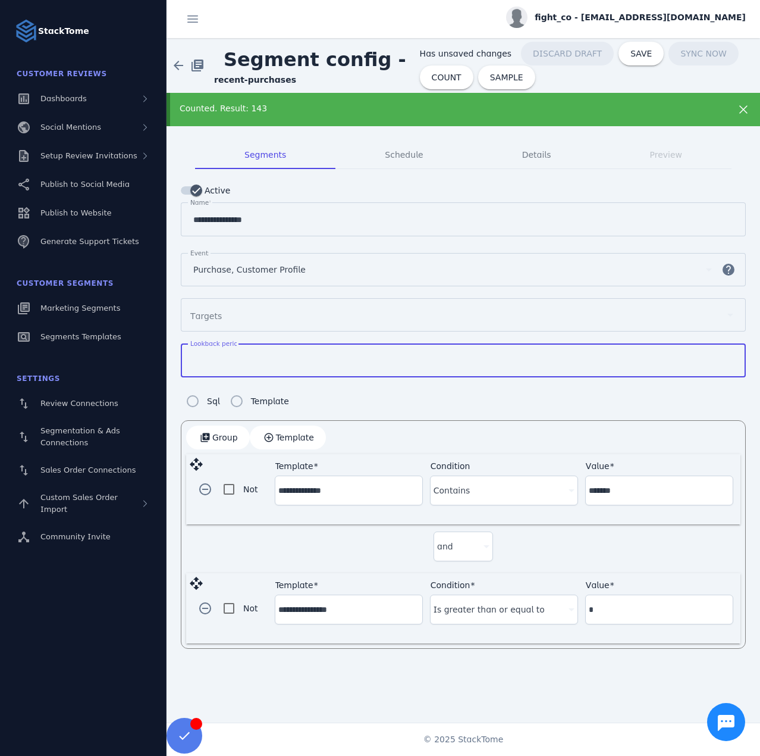
drag, startPoint x: 201, startPoint y: 358, endPoint x: 172, endPoint y: 357, distance: 29.2
click at [172, 357] on mat-tab-group "**********" at bounding box center [464, 394] width 594 height 537
drag, startPoint x: 193, startPoint y: 351, endPoint x: 179, endPoint y: 349, distance: 14.4
click at [177, 352] on mat-tab-group "**********" at bounding box center [464, 394] width 594 height 537
click at [436, 73] on span "COUNT" at bounding box center [451, 77] width 30 height 8
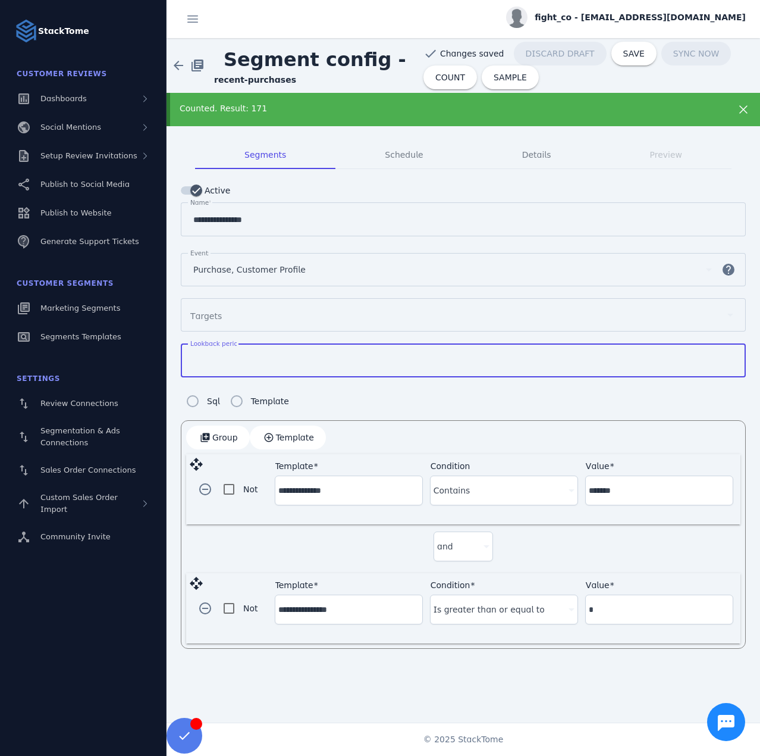
drag, startPoint x: 218, startPoint y: 356, endPoint x: 159, endPoint y: 353, distance: 59.0
click at [162, 355] on classic-layout "**********" at bounding box center [380, 378] width 760 height 756
click at [438, 77] on span "COUNT" at bounding box center [451, 77] width 30 height 8
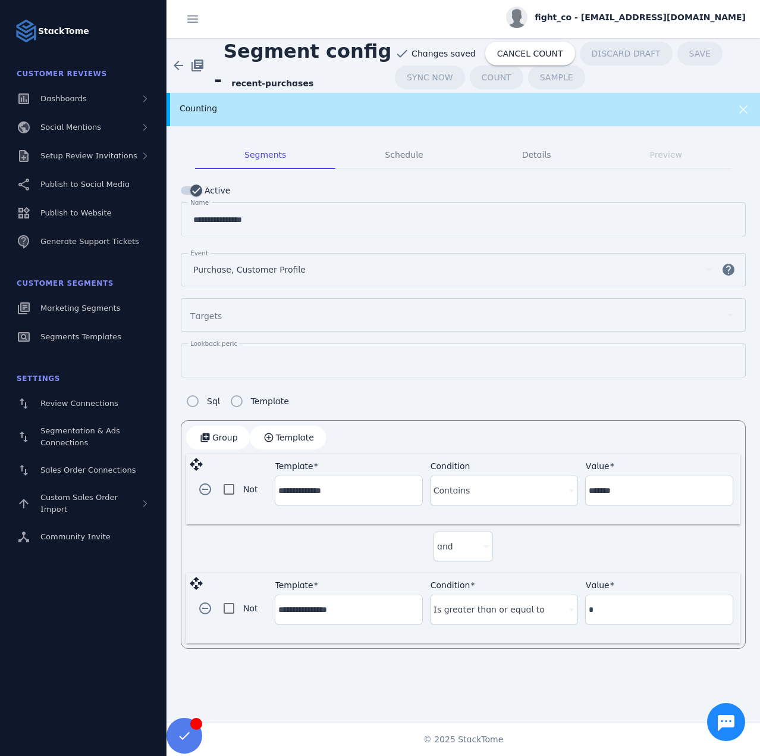
click at [643, 27] on div "fight_co - [EMAIL_ADDRESS][DOMAIN_NAME]" at bounding box center [626, 17] width 240 height 21
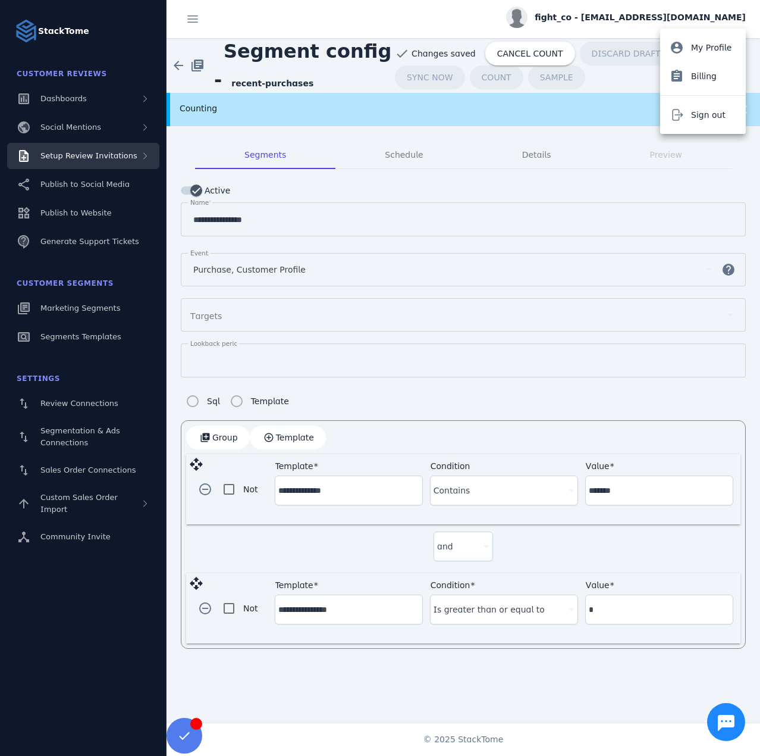
click at [114, 151] on div at bounding box center [380, 378] width 760 height 756
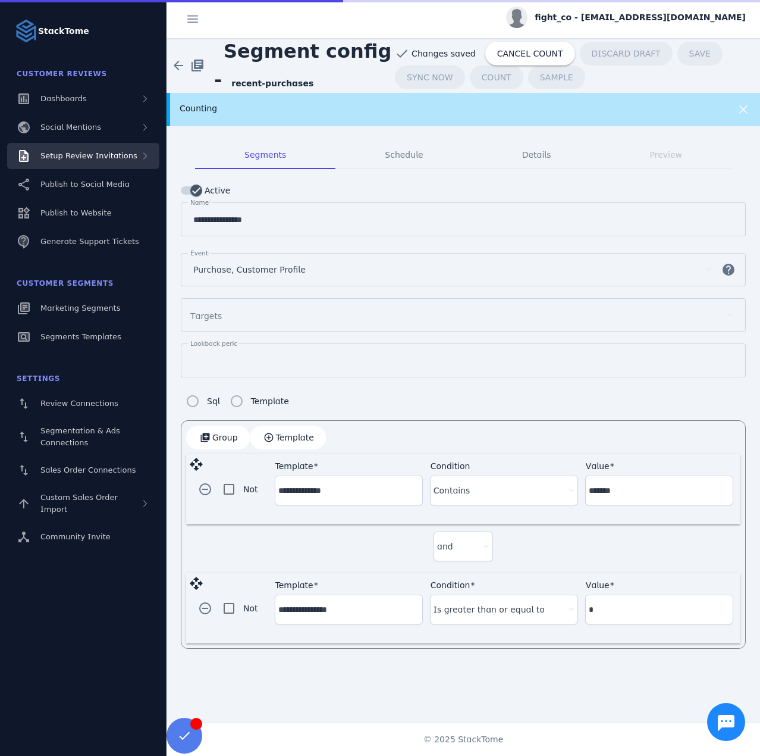
click at [98, 157] on span "Setup Review Invitations" at bounding box center [88, 155] width 97 height 9
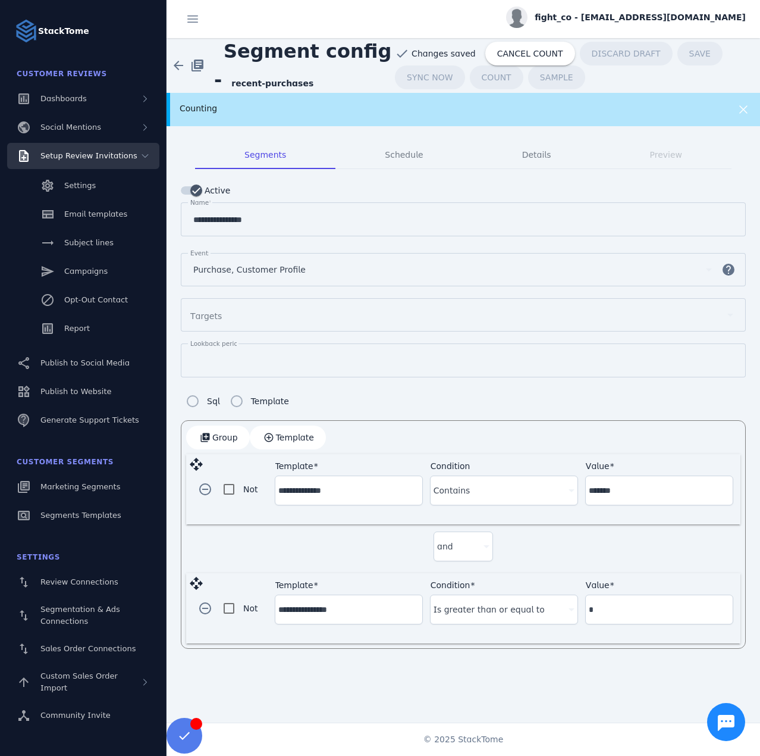
click at [100, 156] on span "Setup Review Invitations" at bounding box center [88, 155] width 97 height 9
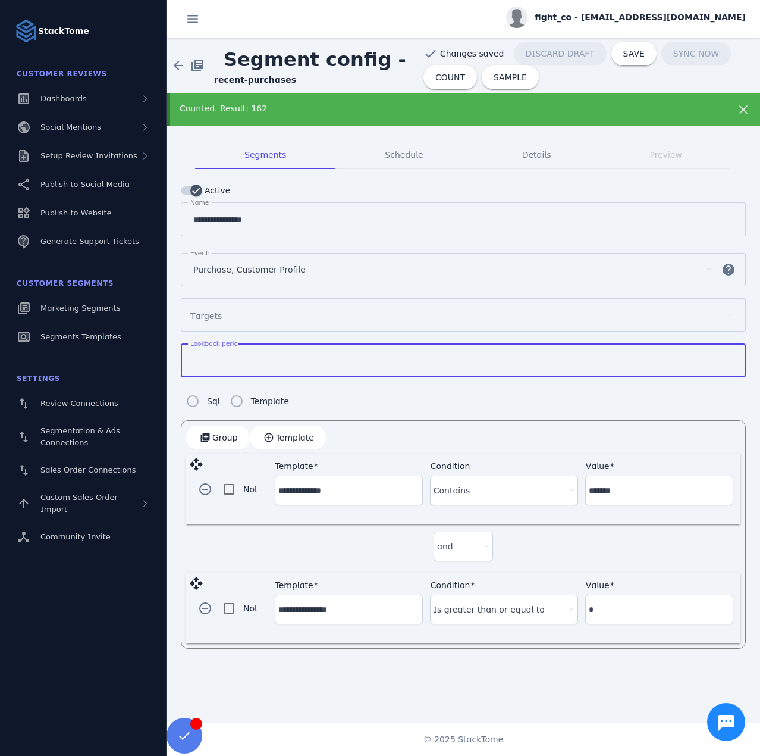
drag, startPoint x: 209, startPoint y: 362, endPoint x: 180, endPoint y: 362, distance: 28.6
click at [180, 362] on mat-tab-group "**********" at bounding box center [464, 394] width 594 height 537
type input "**"
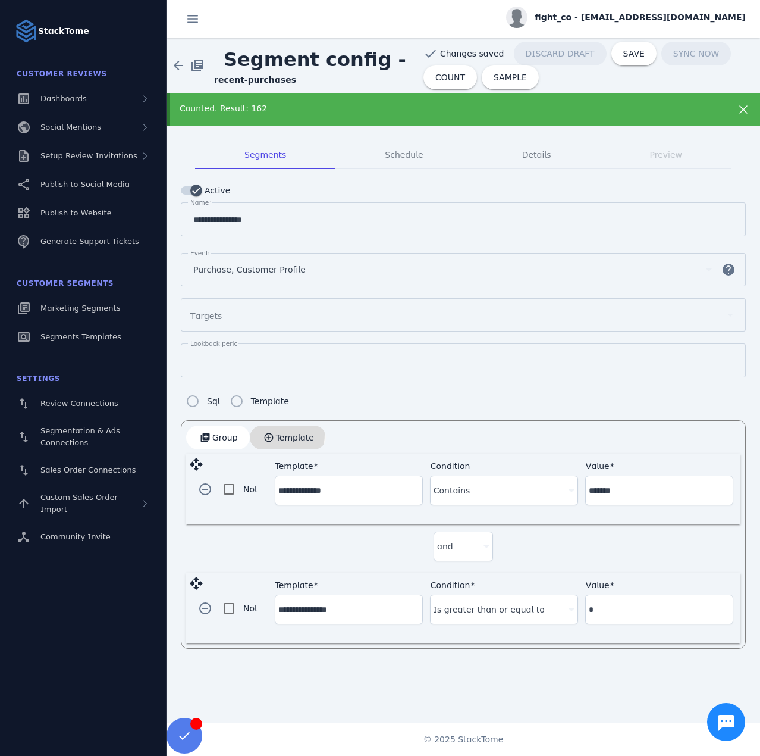
click at [276, 433] on span "Template" at bounding box center [295, 437] width 38 height 8
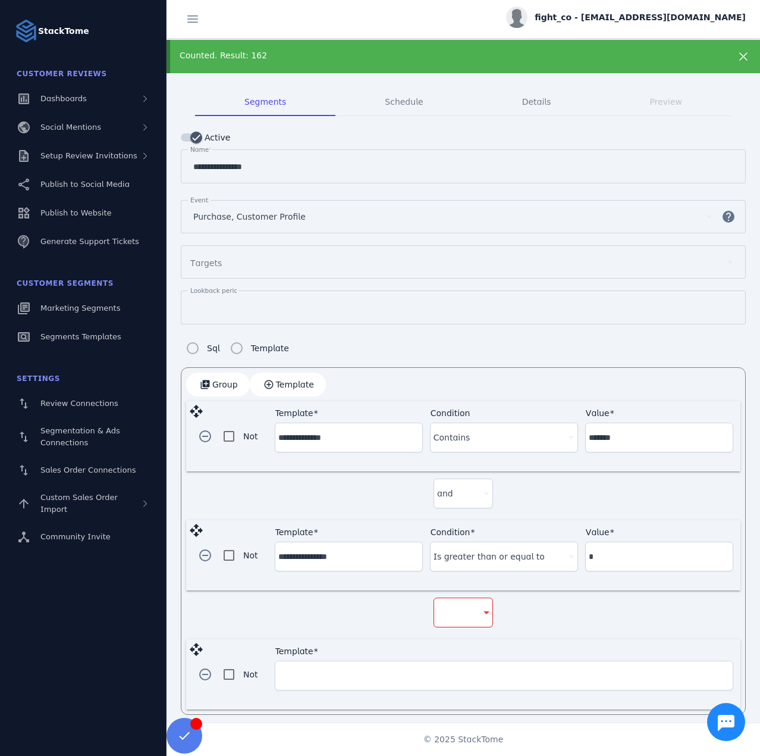
scroll to position [54, 0]
click at [444, 598] on div at bounding box center [463, 611] width 52 height 29
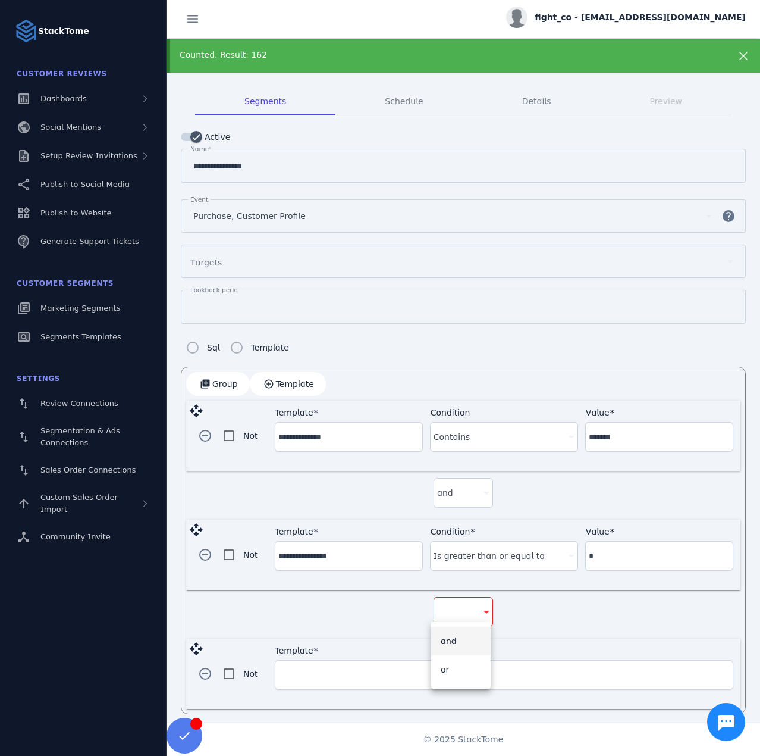
click at [438, 637] on mat-option "and" at bounding box center [461, 641] width 60 height 29
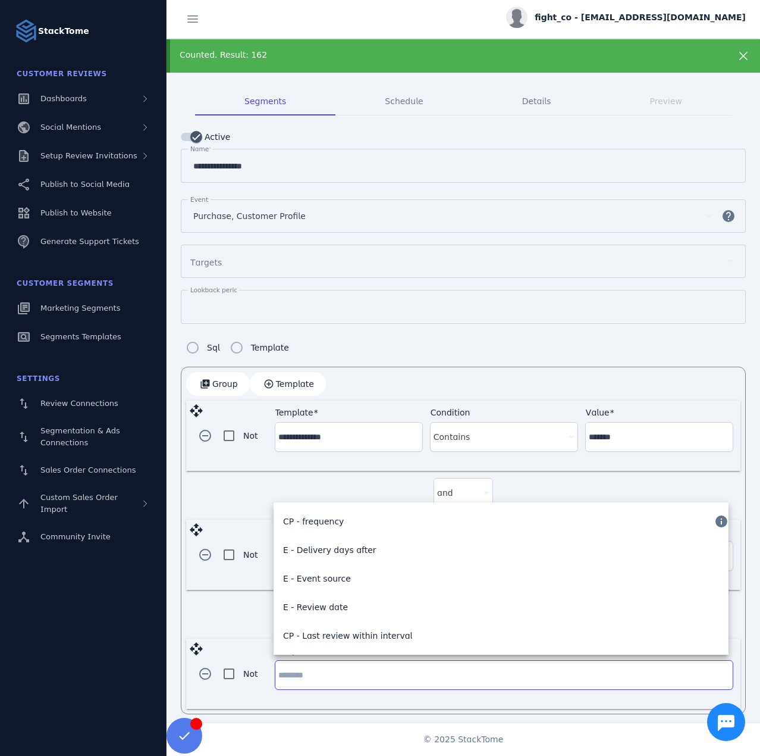
click at [362, 672] on input "Template" at bounding box center [504, 675] width 452 height 14
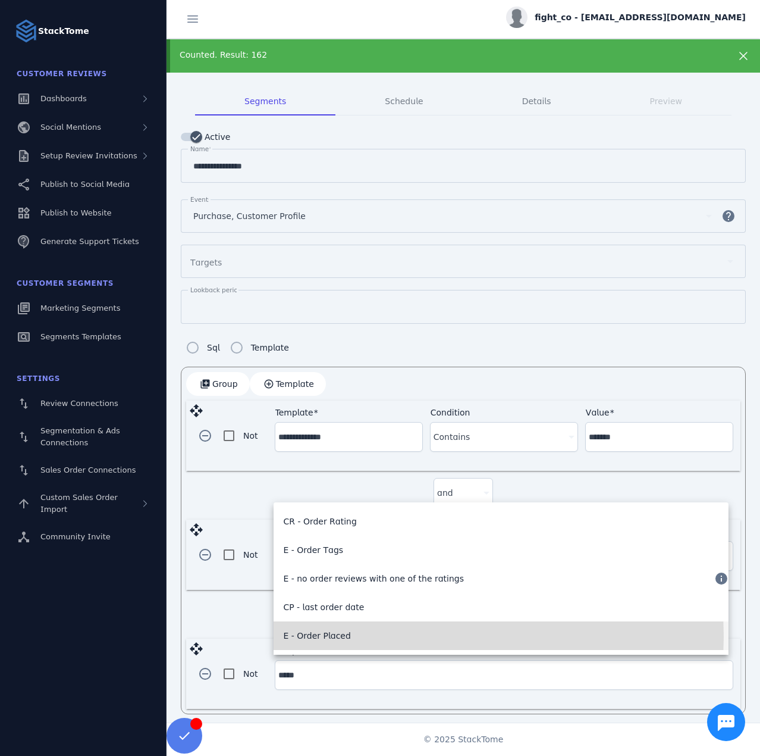
click at [329, 636] on span "E - Order Placed" at bounding box center [316, 635] width 67 height 14
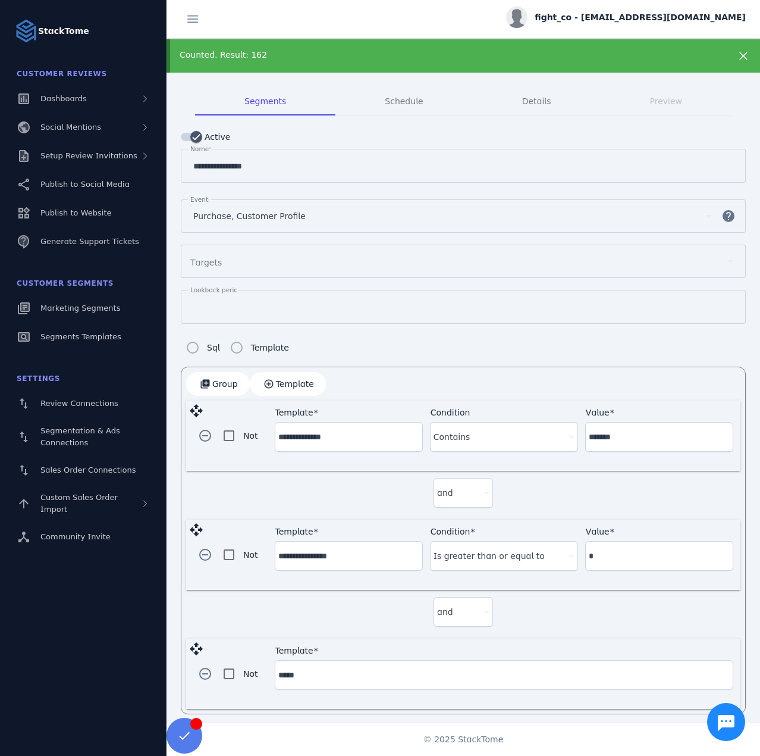
type input "**********"
click at [494, 668] on div at bounding box center [499, 675] width 130 height 14
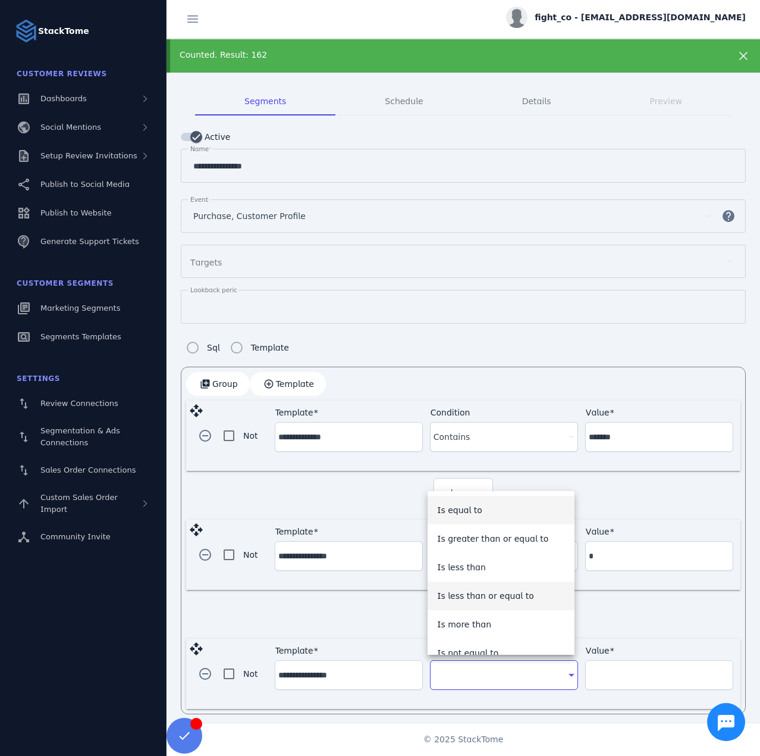
click at [474, 599] on span "Is less than or equal to" at bounding box center [485, 595] width 97 height 14
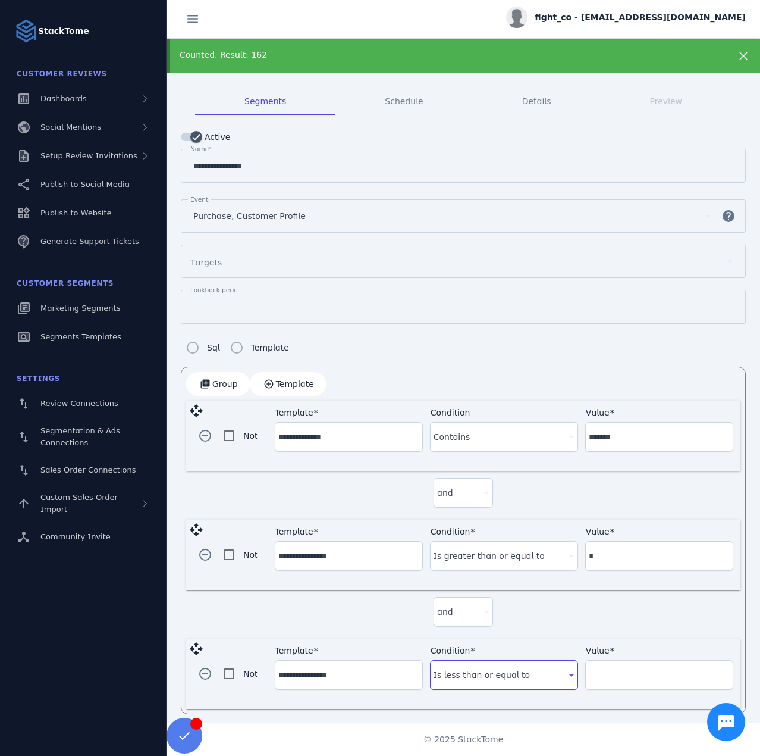
click at [619, 682] on div "Value" at bounding box center [659, 674] width 141 height 29
type input "**"
click at [608, 615] on div "and" at bounding box center [463, 614] width 555 height 49
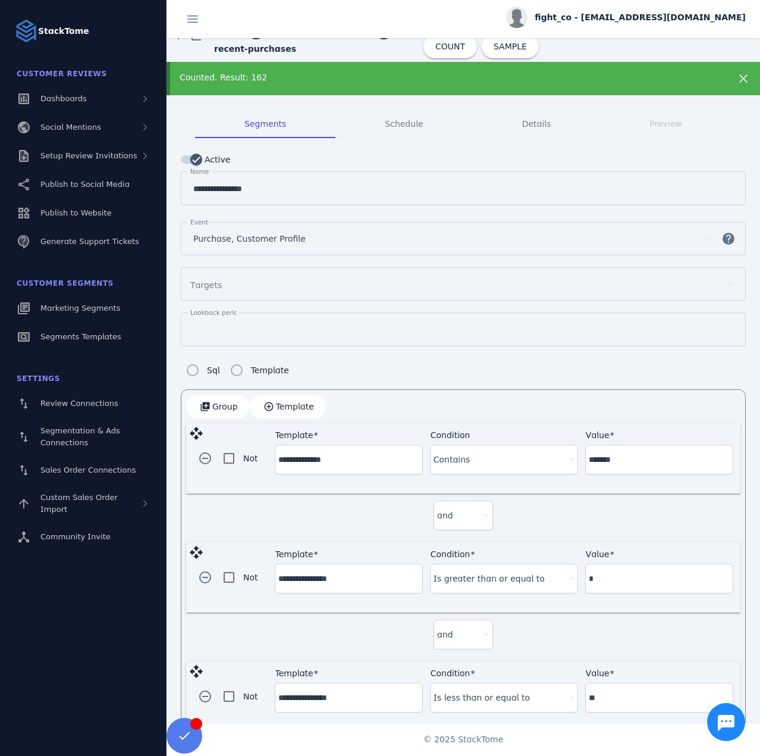
scroll to position [0, 0]
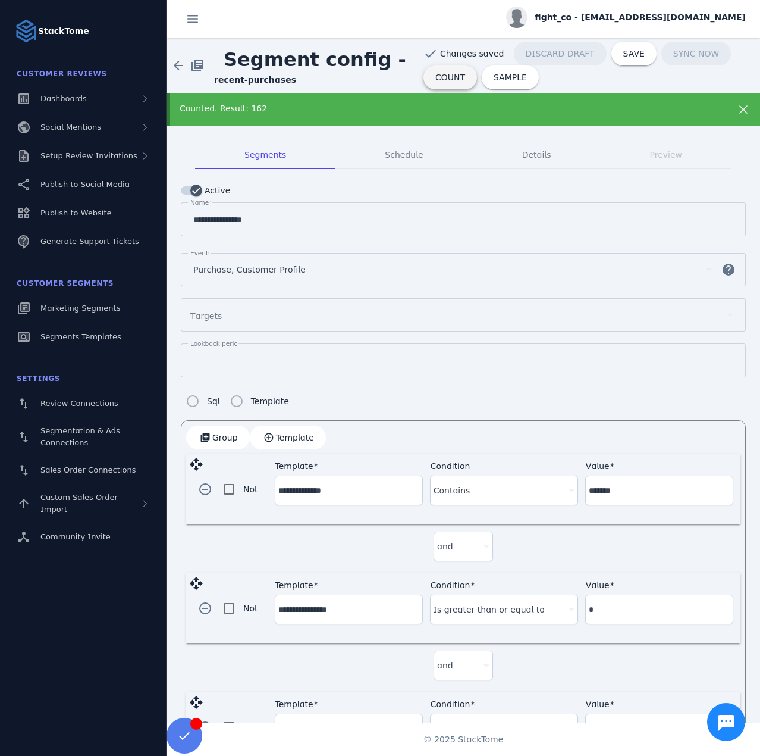
click at [438, 73] on span "COUNT" at bounding box center [451, 77] width 30 height 8
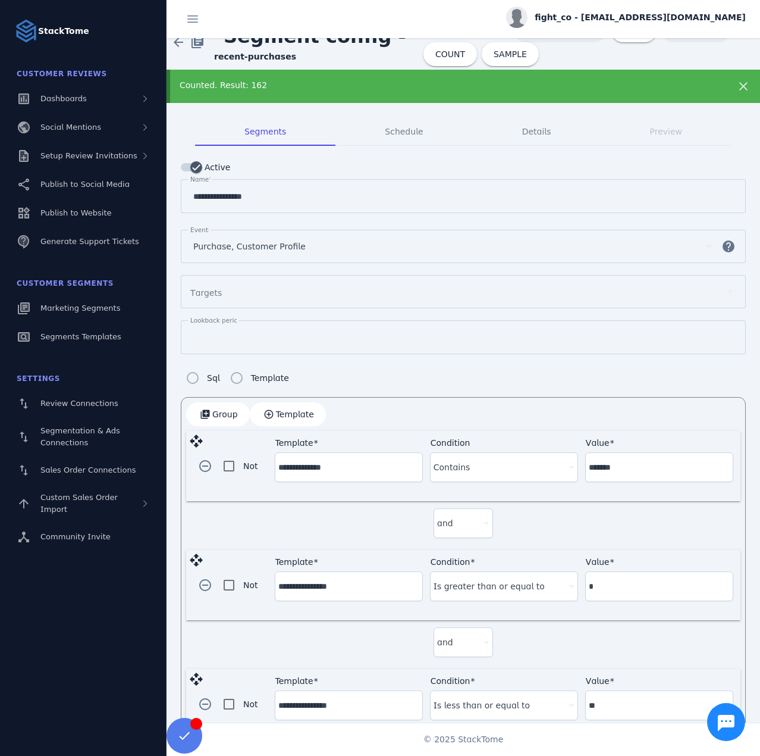
scroll to position [54, 0]
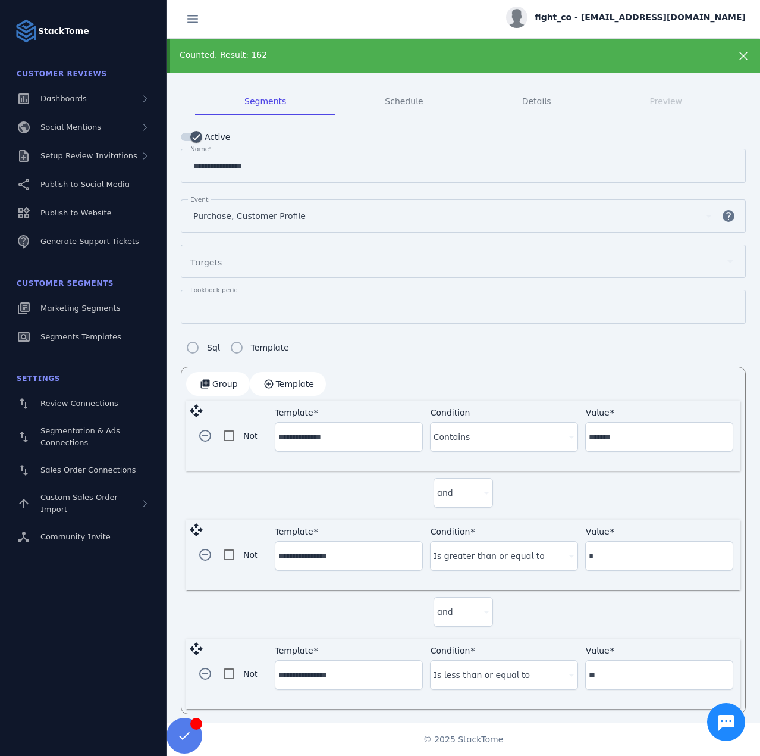
click at [609, 434] on input "*******" at bounding box center [659, 437] width 141 height 14
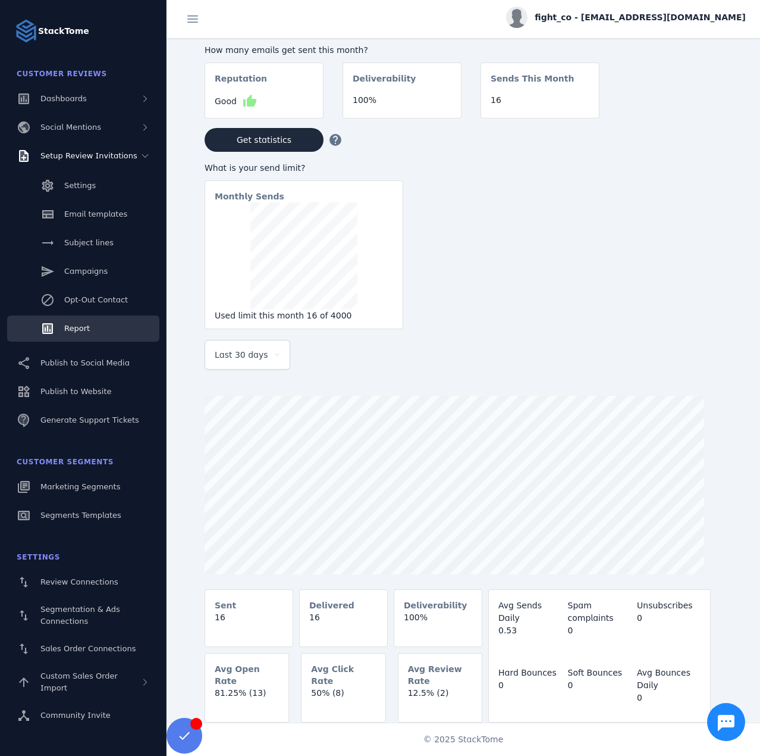
click at [640, 27] on div "fight_co - [EMAIL_ADDRESS][DOMAIN_NAME]" at bounding box center [626, 17] width 240 height 21
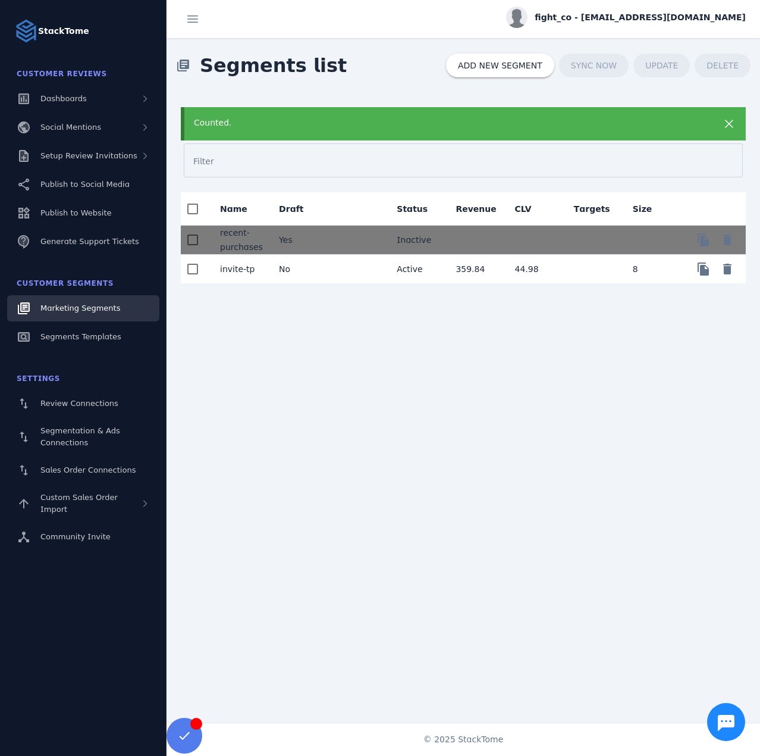
click at [321, 270] on mat-cell "No" at bounding box center [299, 269] width 59 height 29
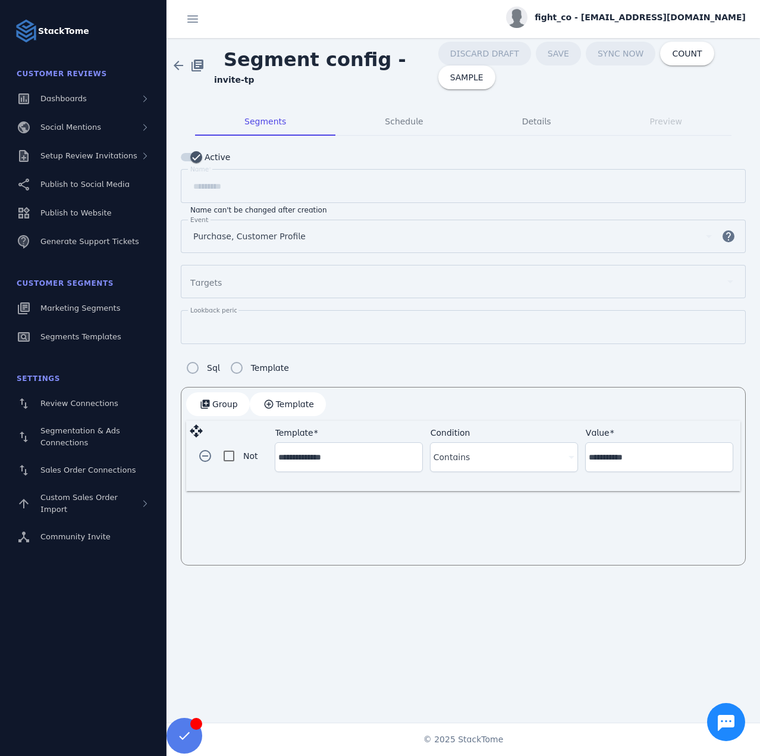
click at [622, 443] on div "**********" at bounding box center [659, 457] width 141 height 29
click at [621, 454] on input "**********" at bounding box center [659, 457] width 141 height 14
paste input
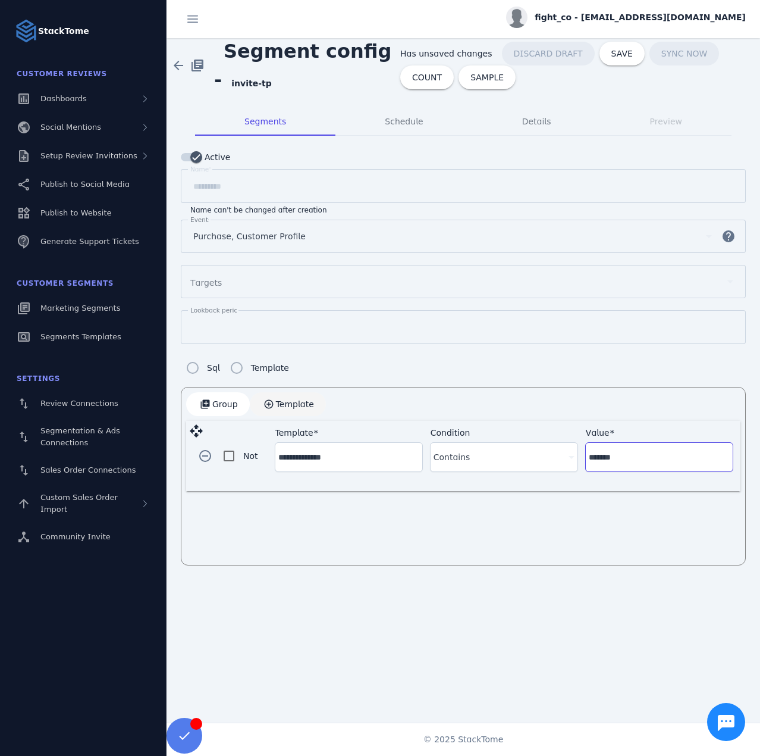
type input "*******"
click at [309, 403] on span "button" at bounding box center [288, 404] width 76 height 29
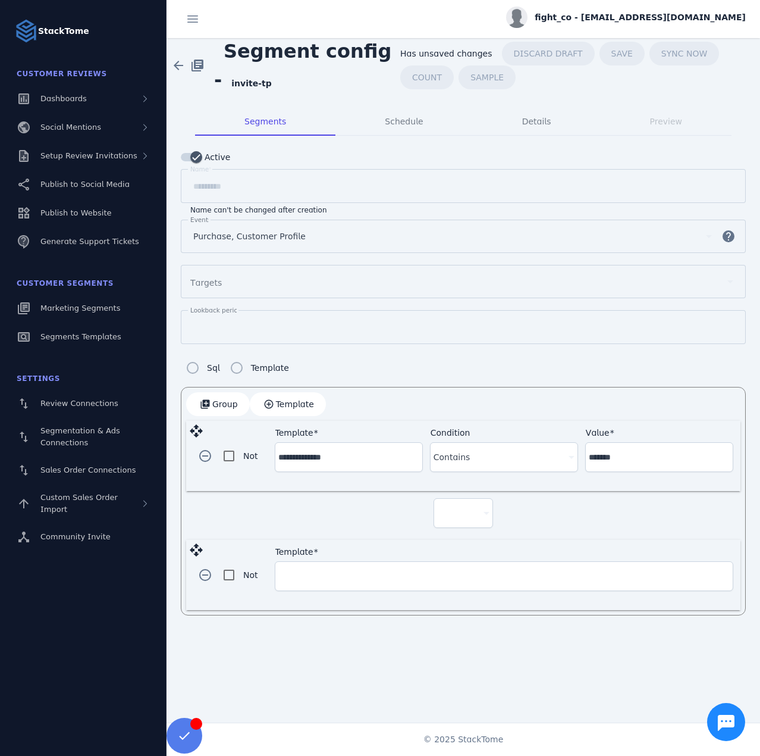
click at [482, 515] on icon at bounding box center [487, 513] width 14 height 14
drag, startPoint x: 456, startPoint y: 543, endPoint x: 405, endPoint y: 571, distance: 58.8
click at [456, 543] on span "and" at bounding box center [451, 543] width 16 height 14
click at [393, 571] on input "Template" at bounding box center [504, 576] width 452 height 14
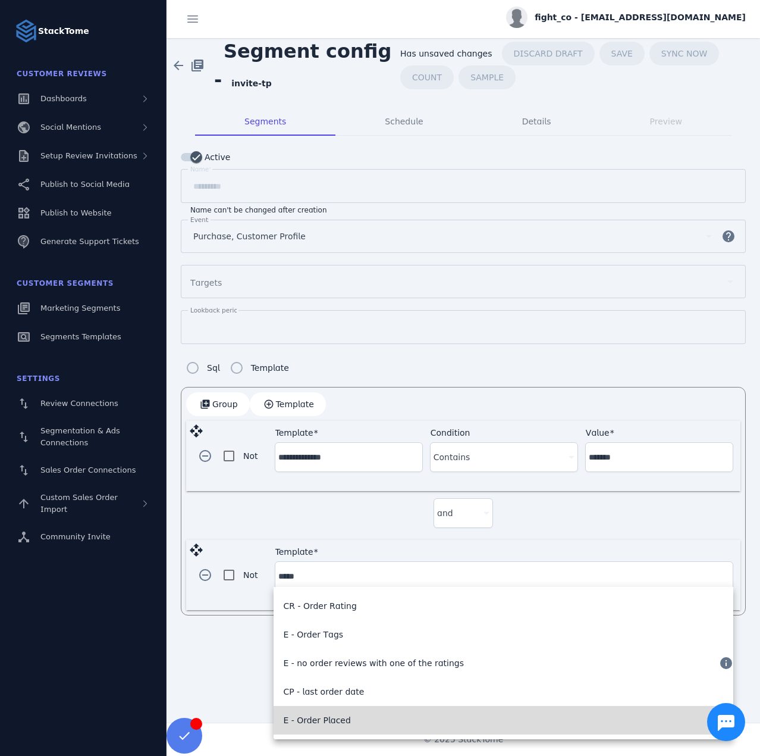
click at [356, 716] on mat-option "E - Order Placed" at bounding box center [504, 720] width 460 height 29
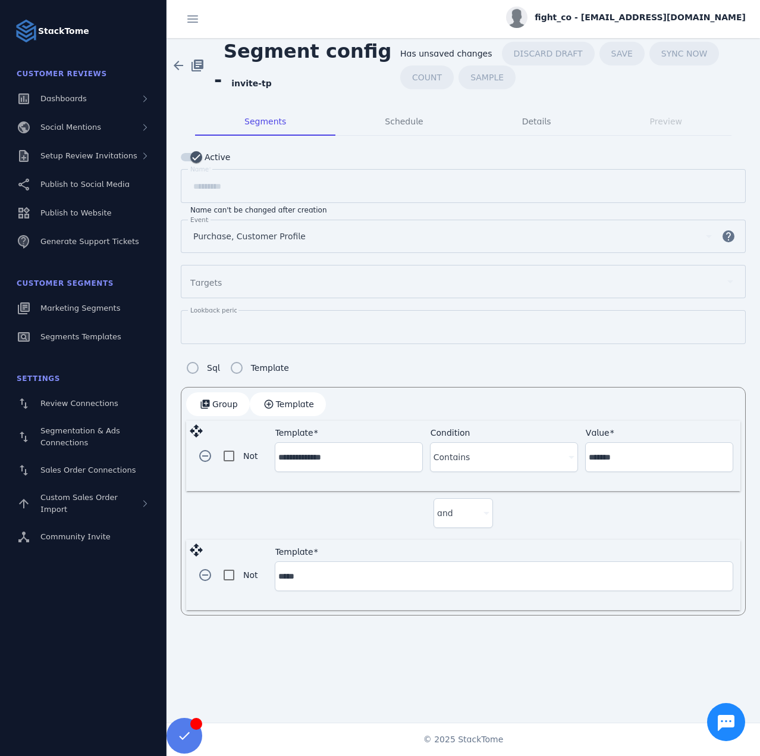
type input "**********"
click at [480, 569] on div at bounding box center [499, 576] width 130 height 14
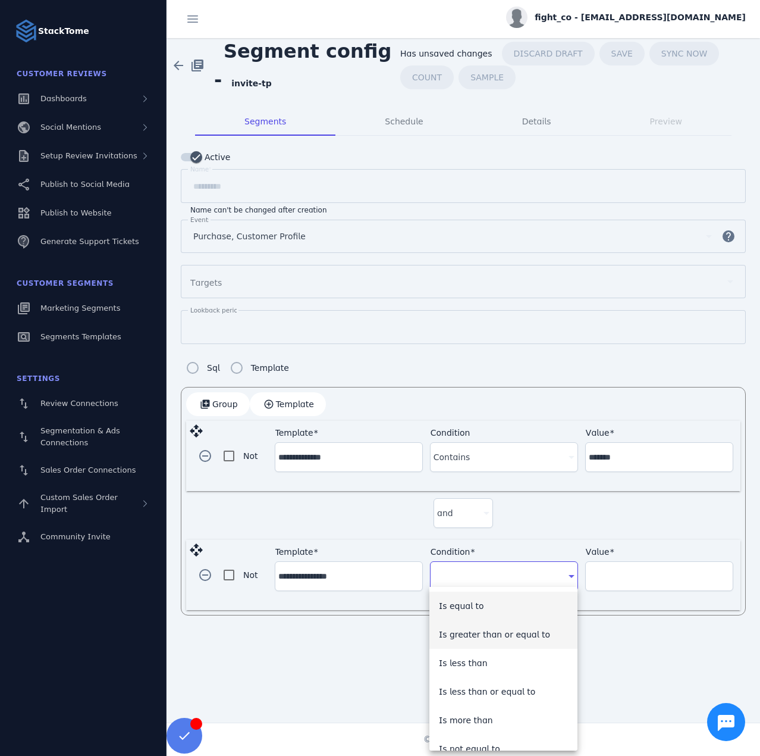
click at [508, 640] on span "Is greater than or equal to" at bounding box center [494, 634] width 111 height 14
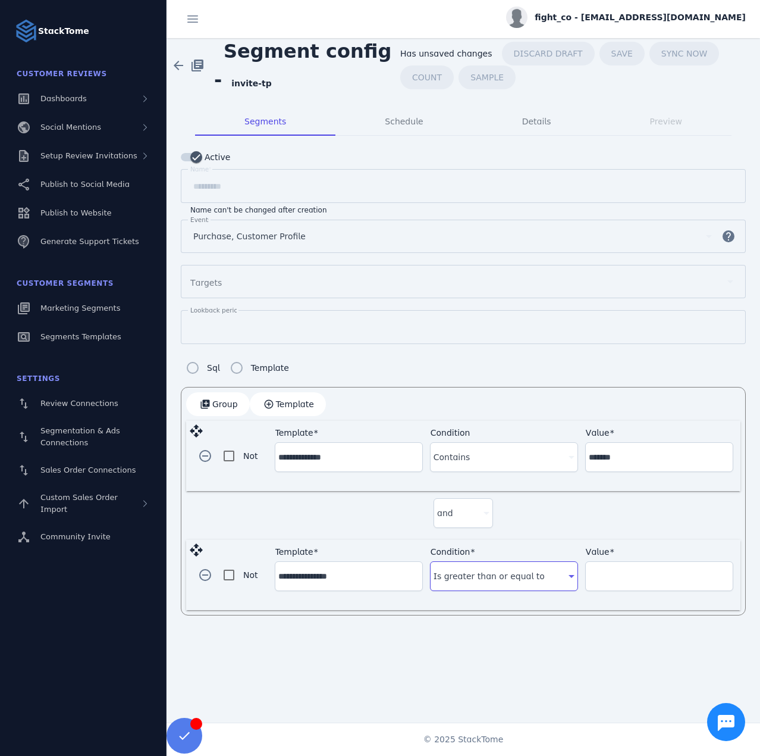
click at [635, 576] on input "Value" at bounding box center [659, 576] width 141 height 14
type input "*"
click at [277, 406] on span "button" at bounding box center [288, 404] width 76 height 29
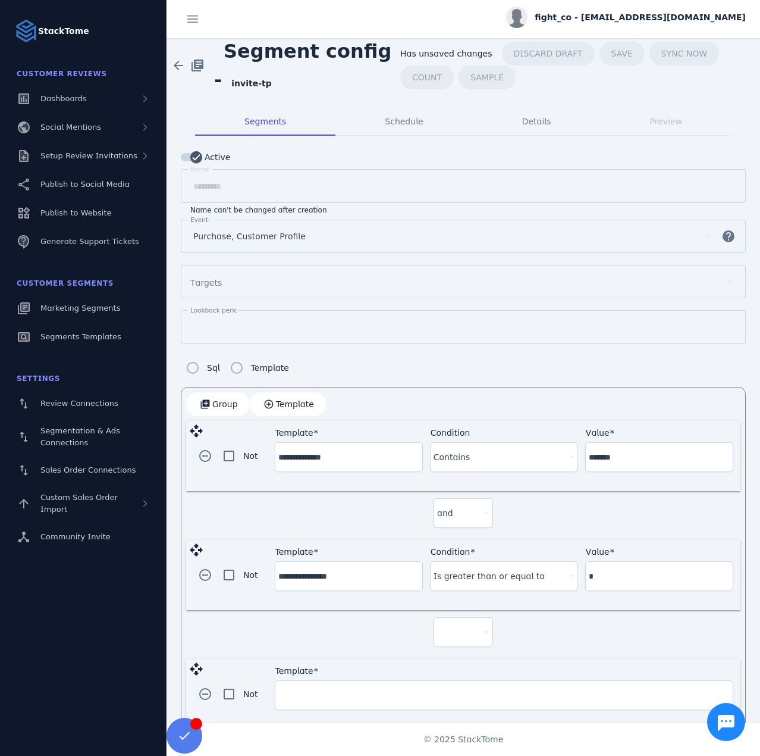
click at [461, 627] on div at bounding box center [458, 632] width 42 height 14
click at [462, 651] on mat-option "and" at bounding box center [461, 661] width 60 height 29
click at [298, 693] on input "Template" at bounding box center [504, 695] width 452 height 14
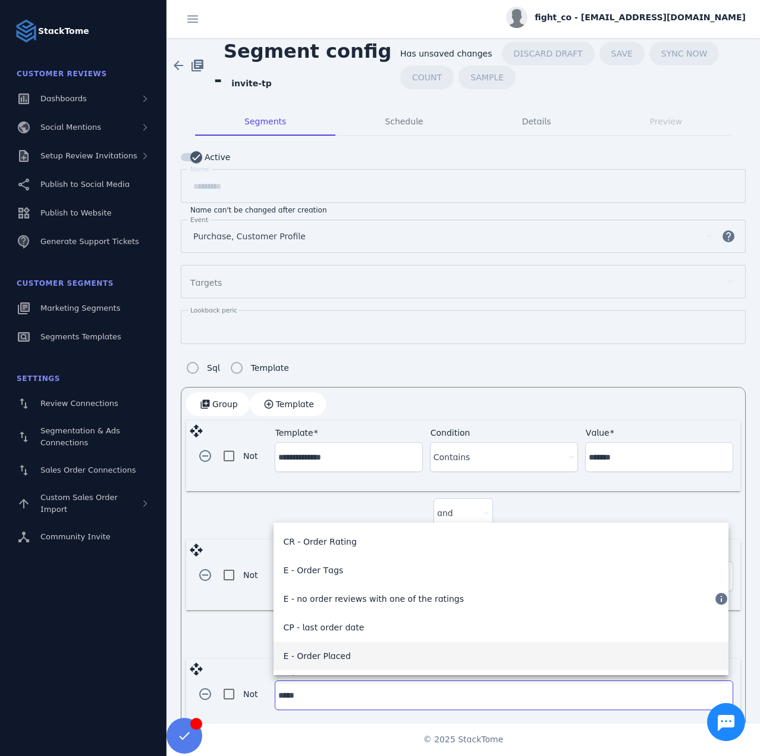
click at [335, 651] on span "E - Order Placed" at bounding box center [316, 656] width 67 height 14
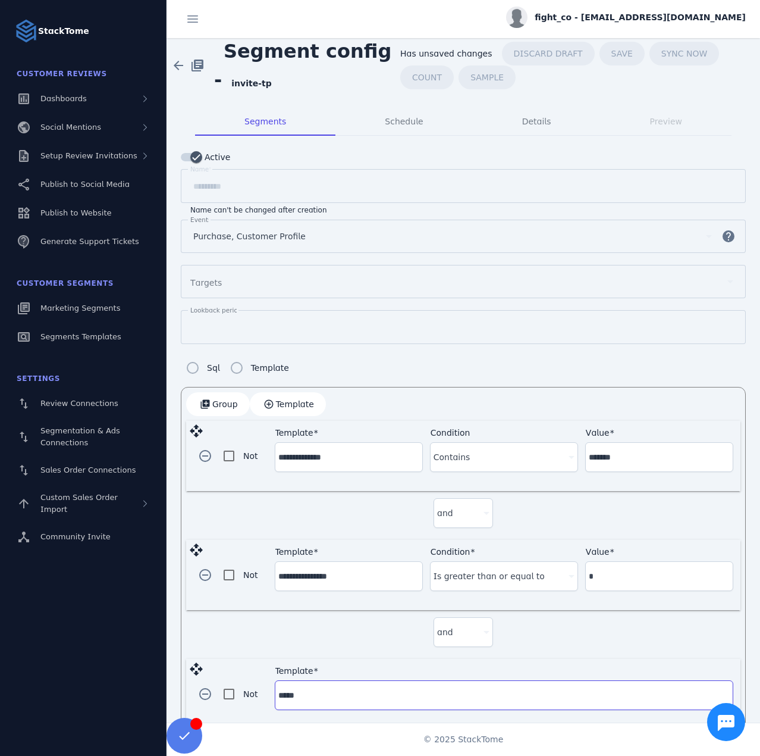
type input "**********"
click at [497, 693] on div at bounding box center [499, 695] width 130 height 14
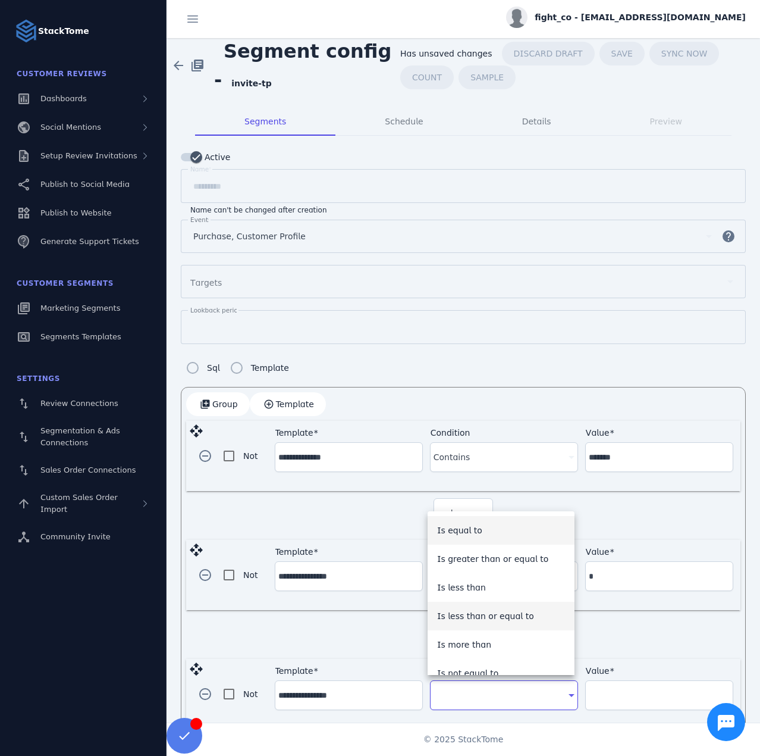
click at [502, 615] on span "Is less than or equal to" at bounding box center [485, 616] width 97 height 14
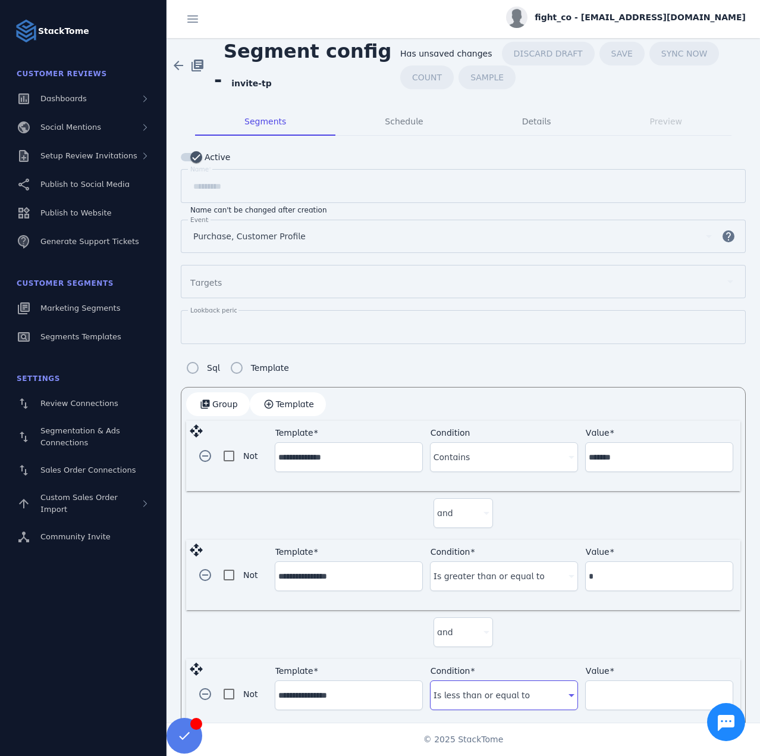
click at [611, 694] on input "Value" at bounding box center [659, 695] width 141 height 14
type input "**"
click at [550, 630] on div "and" at bounding box center [463, 634] width 555 height 49
click at [428, 83] on span at bounding box center [427, 77] width 54 height 29
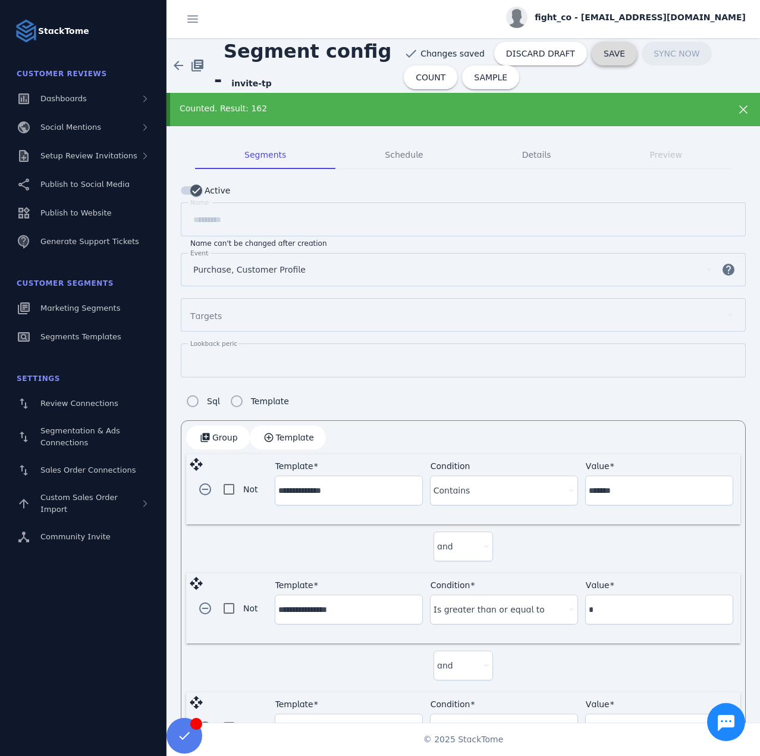
click at [604, 54] on span "SAVE" at bounding box center [614, 53] width 21 height 8
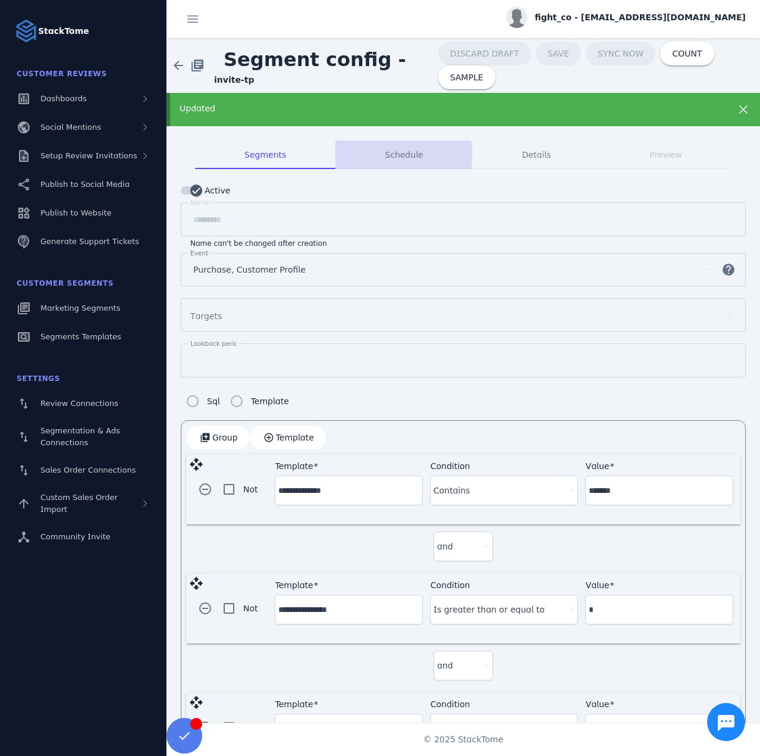
click at [371, 155] on div "Schedule" at bounding box center [404, 154] width 137 height 29
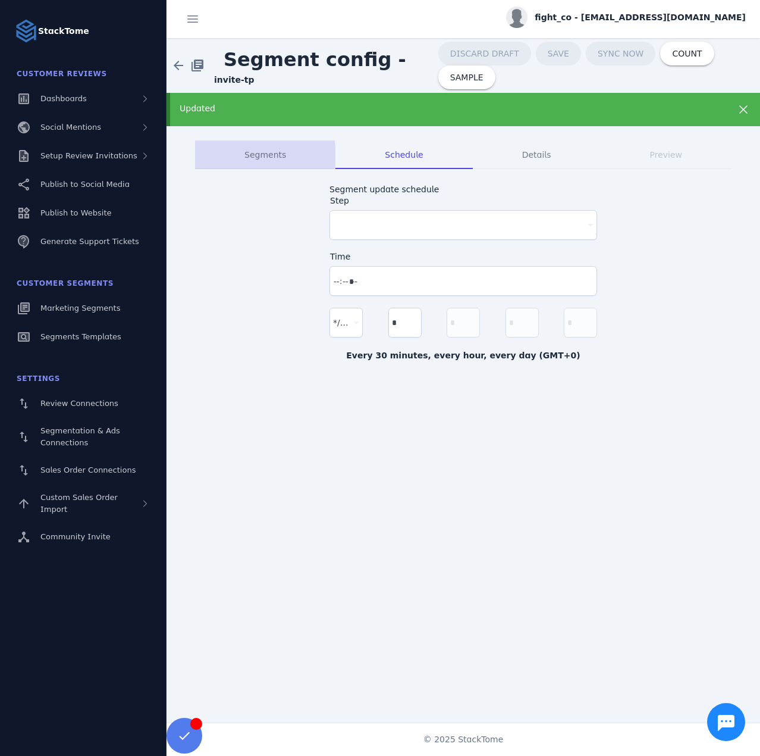
click at [248, 156] on span "Segments" at bounding box center [266, 155] width 42 height 8
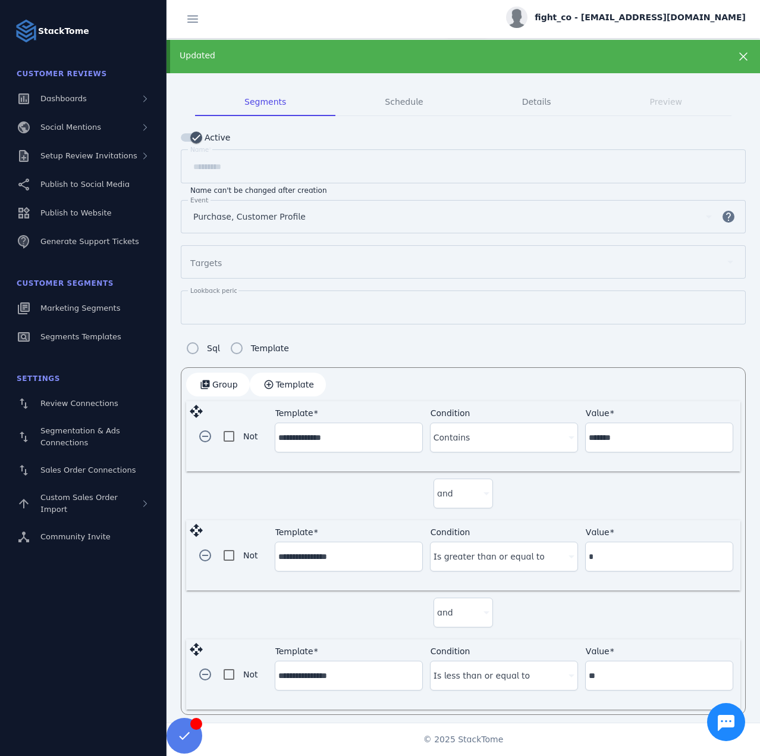
scroll to position [54, 0]
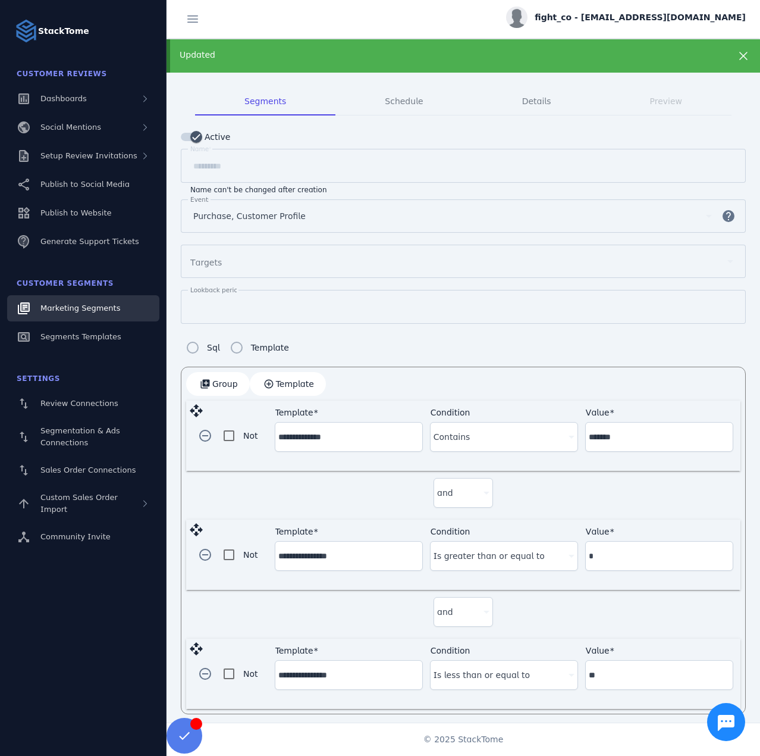
click at [75, 308] on span "Marketing Segments" at bounding box center [80, 307] width 80 height 9
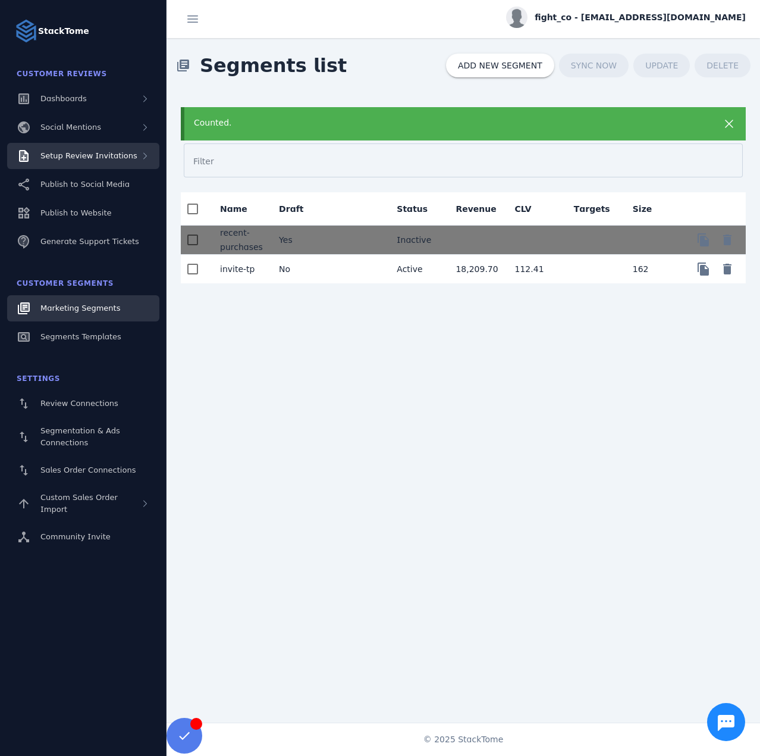
click at [92, 155] on span "Setup Review Invitations" at bounding box center [88, 155] width 97 height 9
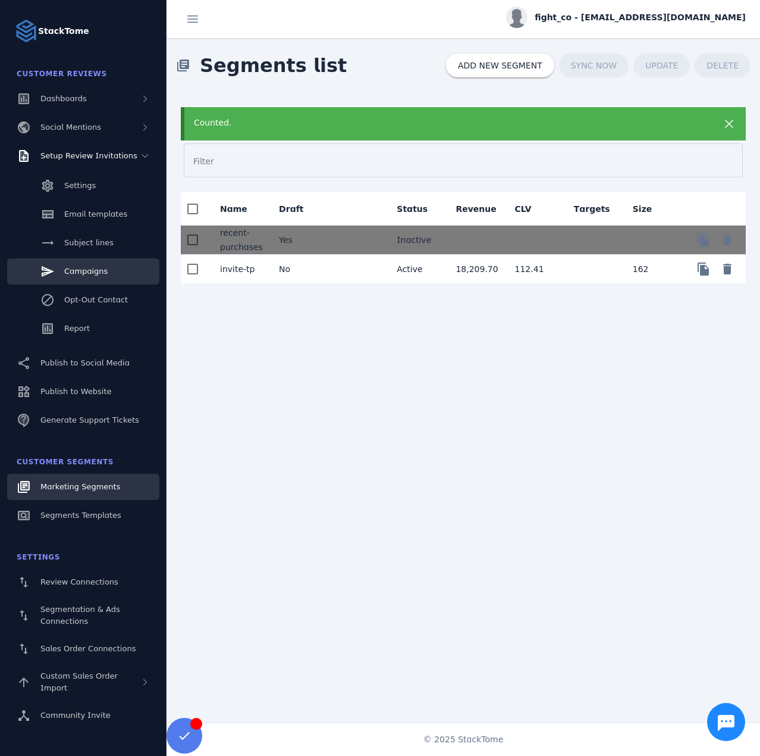
click at [80, 265] on link "Campaigns" at bounding box center [83, 271] width 152 height 26
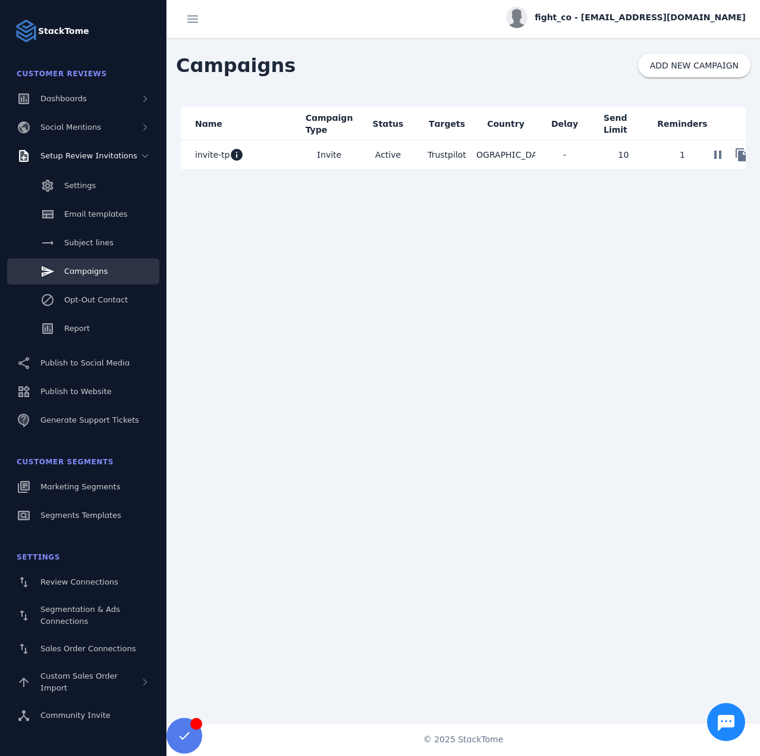
click at [347, 157] on mat-cell "Invite" at bounding box center [329, 154] width 59 height 29
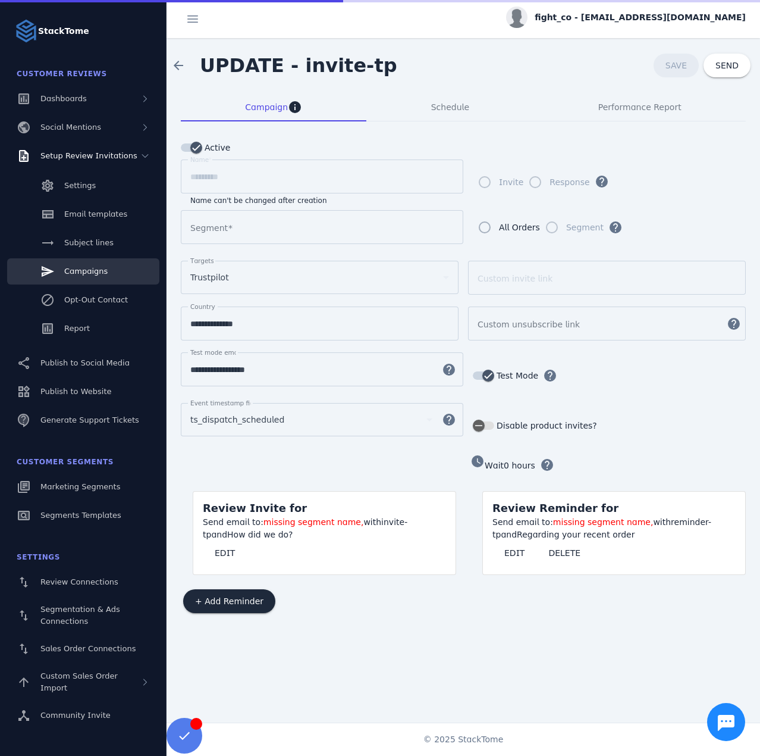
type input "*********"
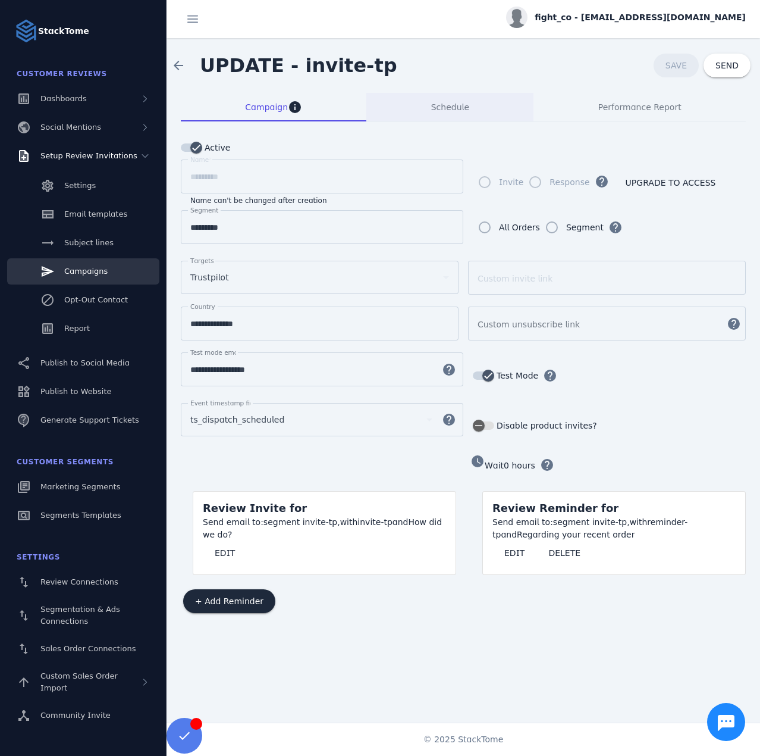
click at [430, 110] on div "Schedule" at bounding box center [450, 107] width 167 height 29
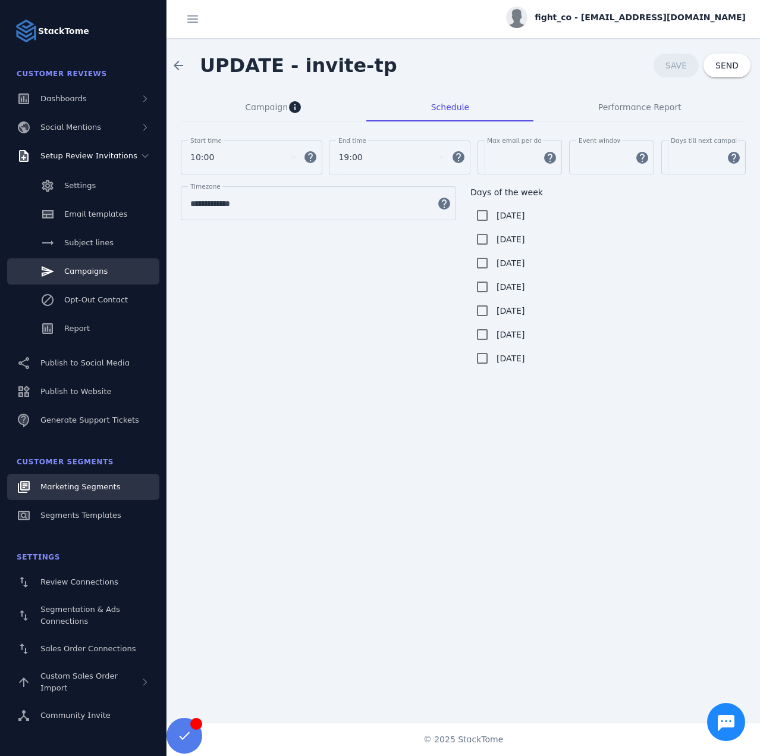
click at [92, 486] on span "Marketing Segments" at bounding box center [80, 486] width 80 height 9
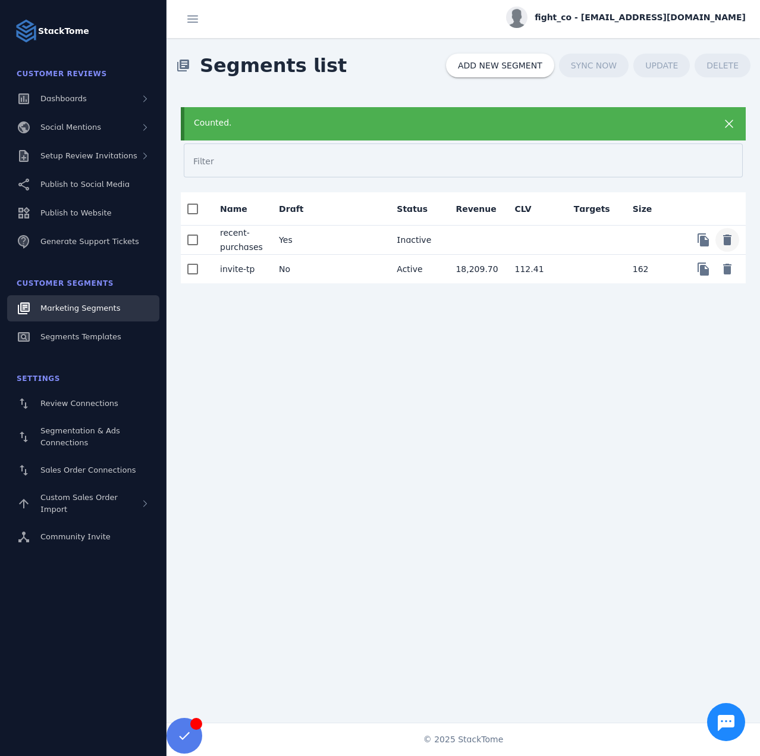
click at [730, 237] on span "Delete" at bounding box center [727, 240] width 29 height 29
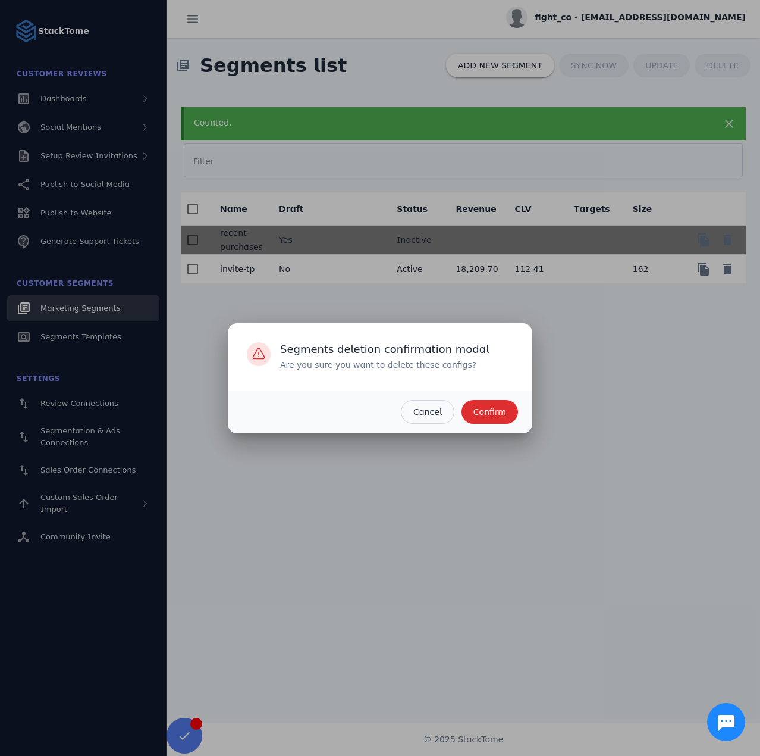
click at [489, 411] on span "Confirm" at bounding box center [490, 412] width 33 height 8
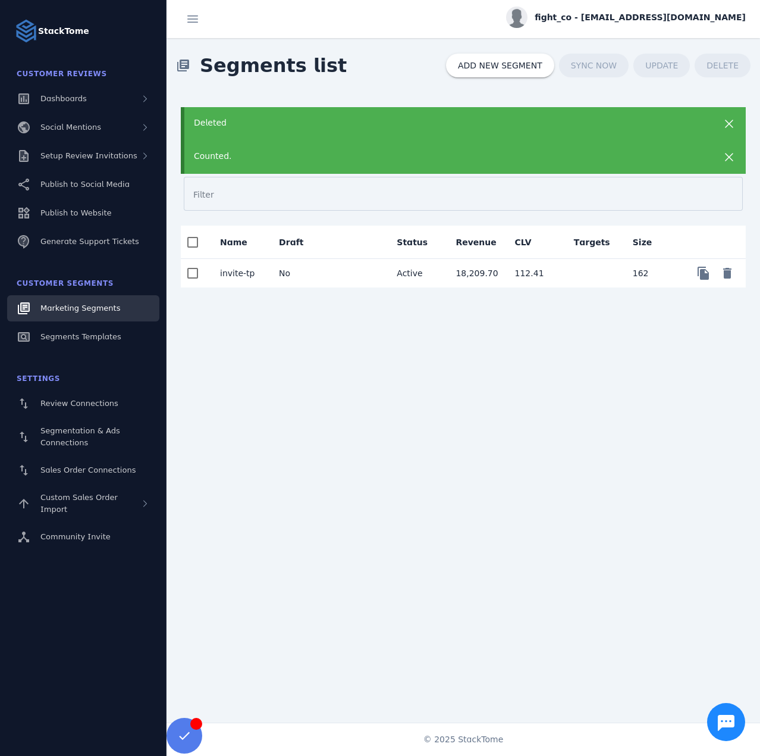
click at [338, 273] on mat-cell at bounding box center [357, 273] width 59 height 29
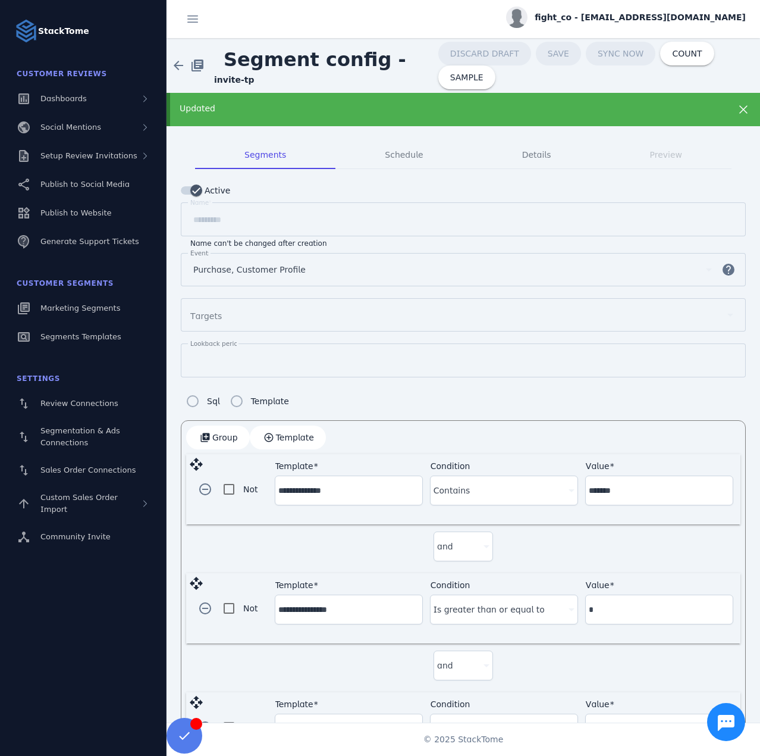
click at [646, 17] on span "fight_co - [EMAIL_ADDRESS][DOMAIN_NAME]" at bounding box center [640, 17] width 211 height 12
click at [679, 112] on icon at bounding box center [678, 114] width 10 height 11
